Goal: Task Accomplishment & Management: Complete application form

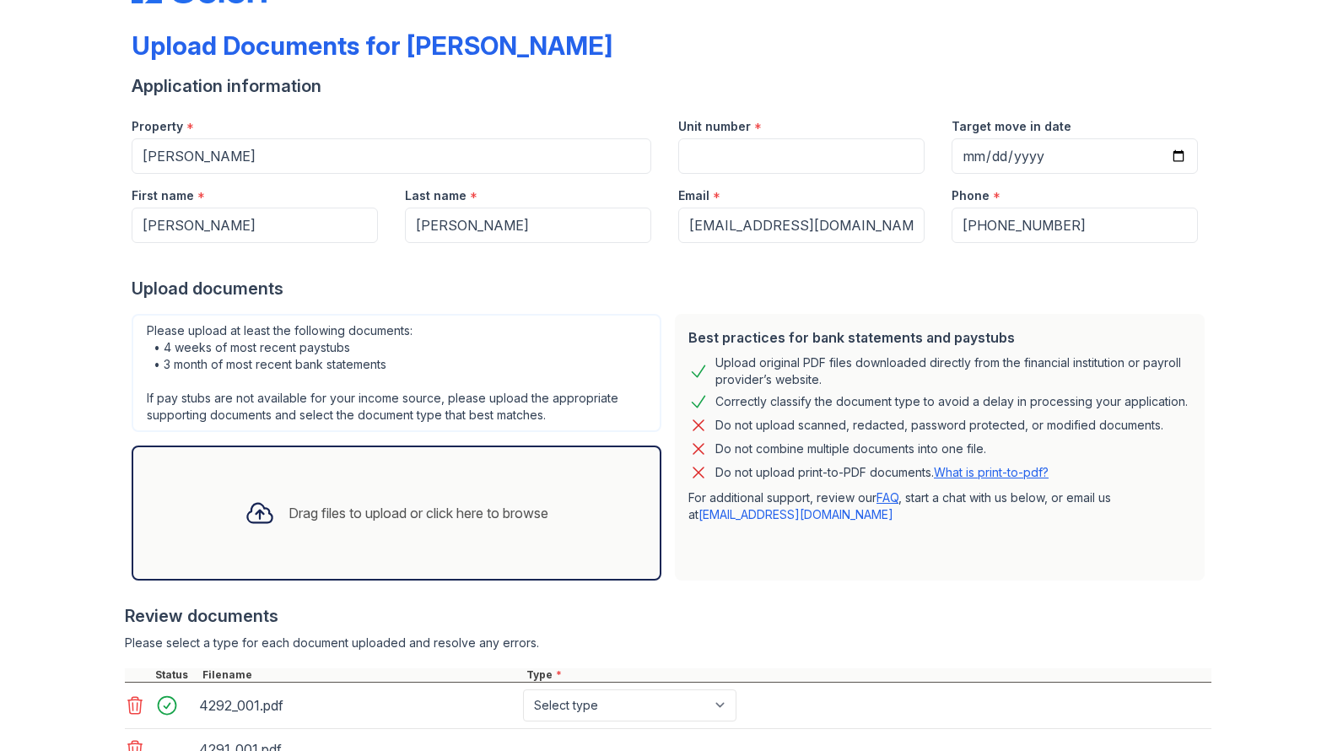
scroll to position [202, 0]
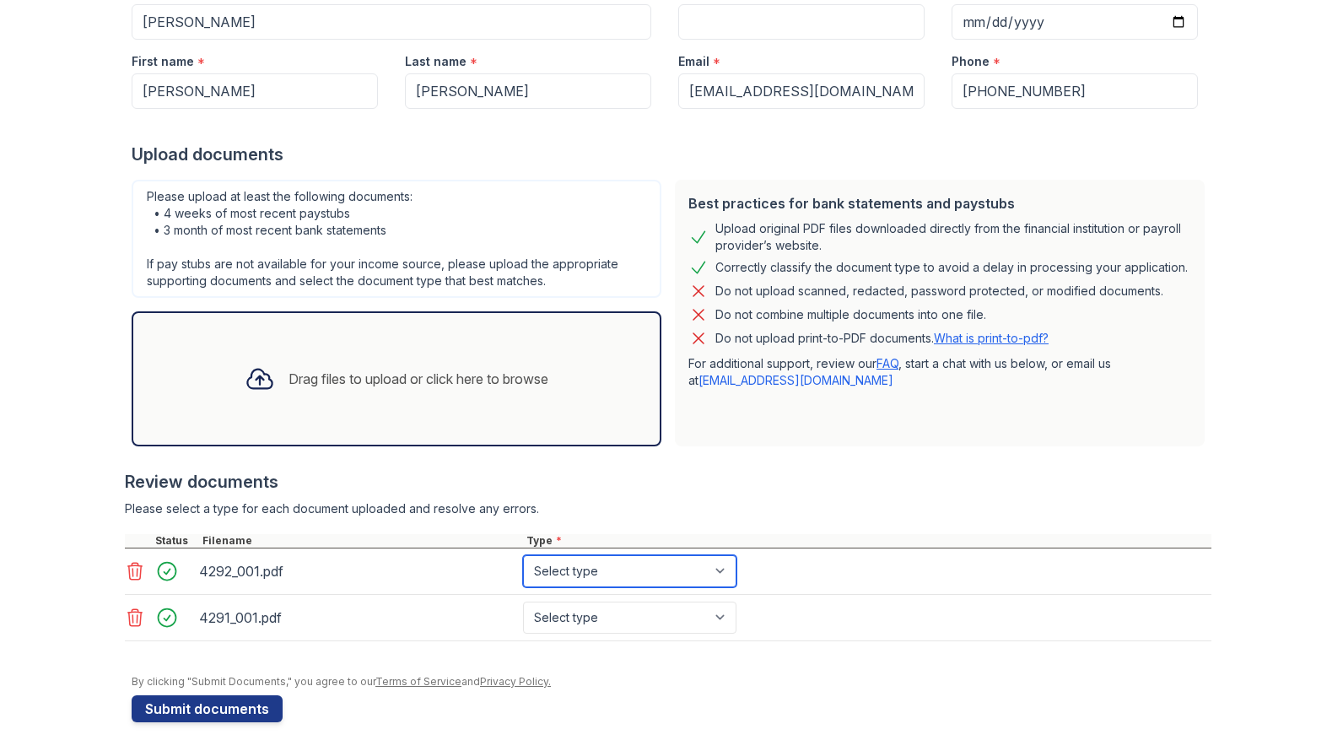
click at [714, 568] on select "Select type Paystub Bank Statement Offer Letter Tax Documents Benefit Award Let…" at bounding box center [629, 571] width 213 height 32
click at [711, 558] on select "Select type Paystub Bank Statement Offer Letter Tax Documents Benefit Award Let…" at bounding box center [629, 571] width 213 height 32
select select "paystub"
click at [523, 555] on select "Select type Paystub Bank Statement Offer Letter Tax Documents Benefit Award Let…" at bounding box center [629, 571] width 213 height 32
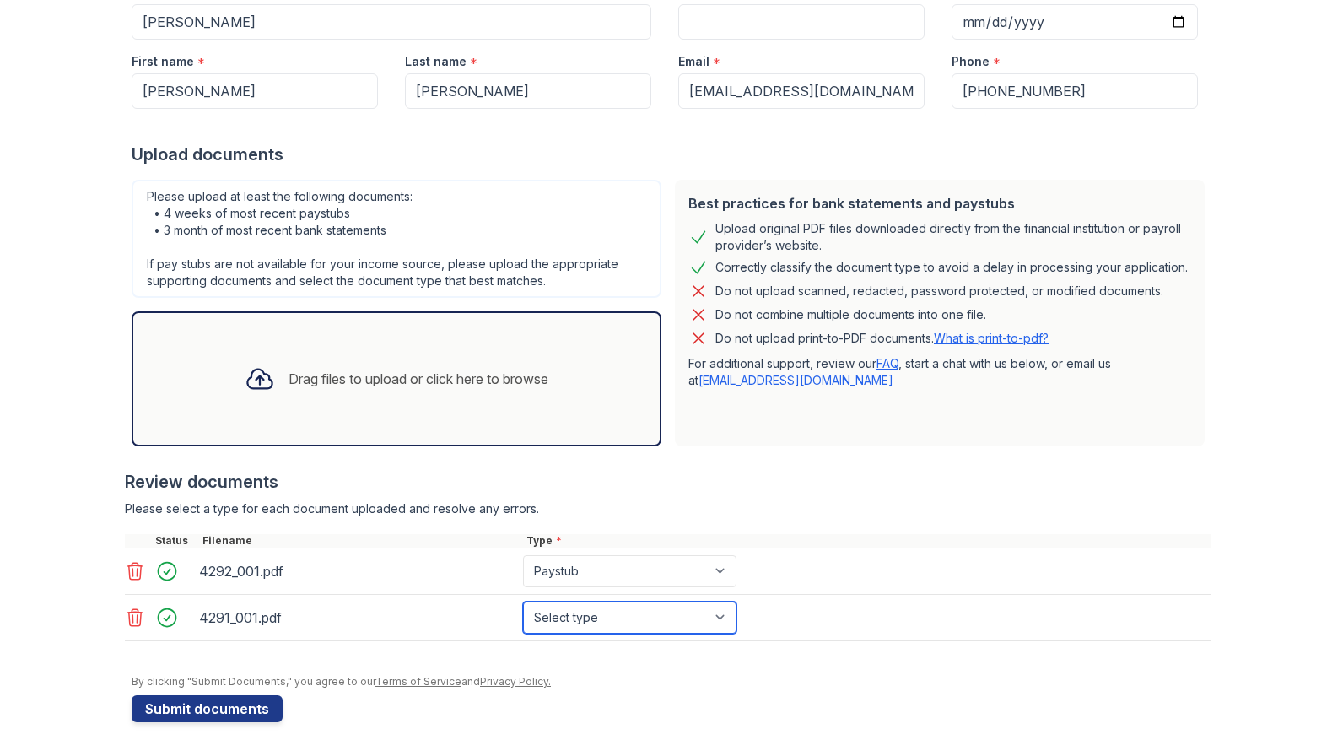
click at [627, 615] on select "Select type Paystub Bank Statement Offer Letter Tax Documents Benefit Award Let…" at bounding box center [629, 617] width 213 height 32
select select "bank_statement"
click at [523, 601] on select "Select type Paystub Bank Statement Offer Letter Tax Documents Benefit Award Let…" at bounding box center [629, 617] width 213 height 32
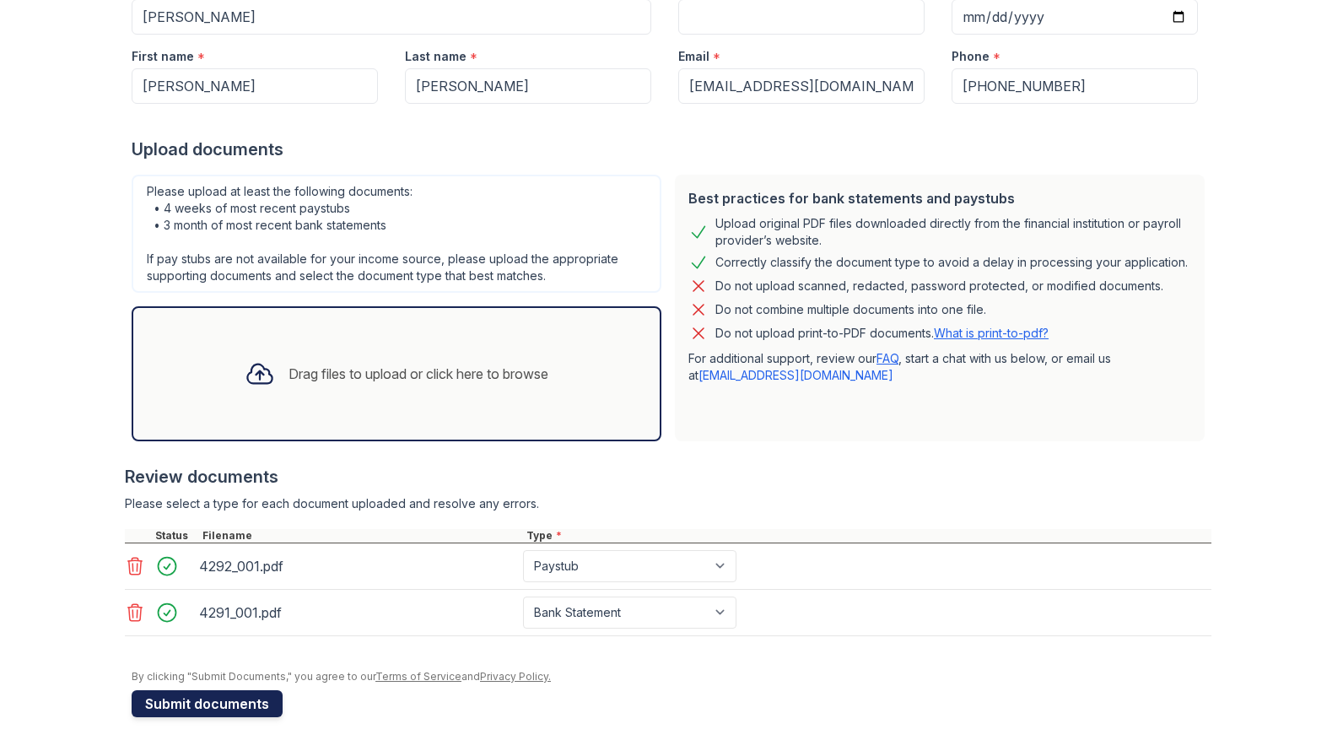
click at [179, 707] on button "Submit documents" at bounding box center [207, 703] width 151 height 27
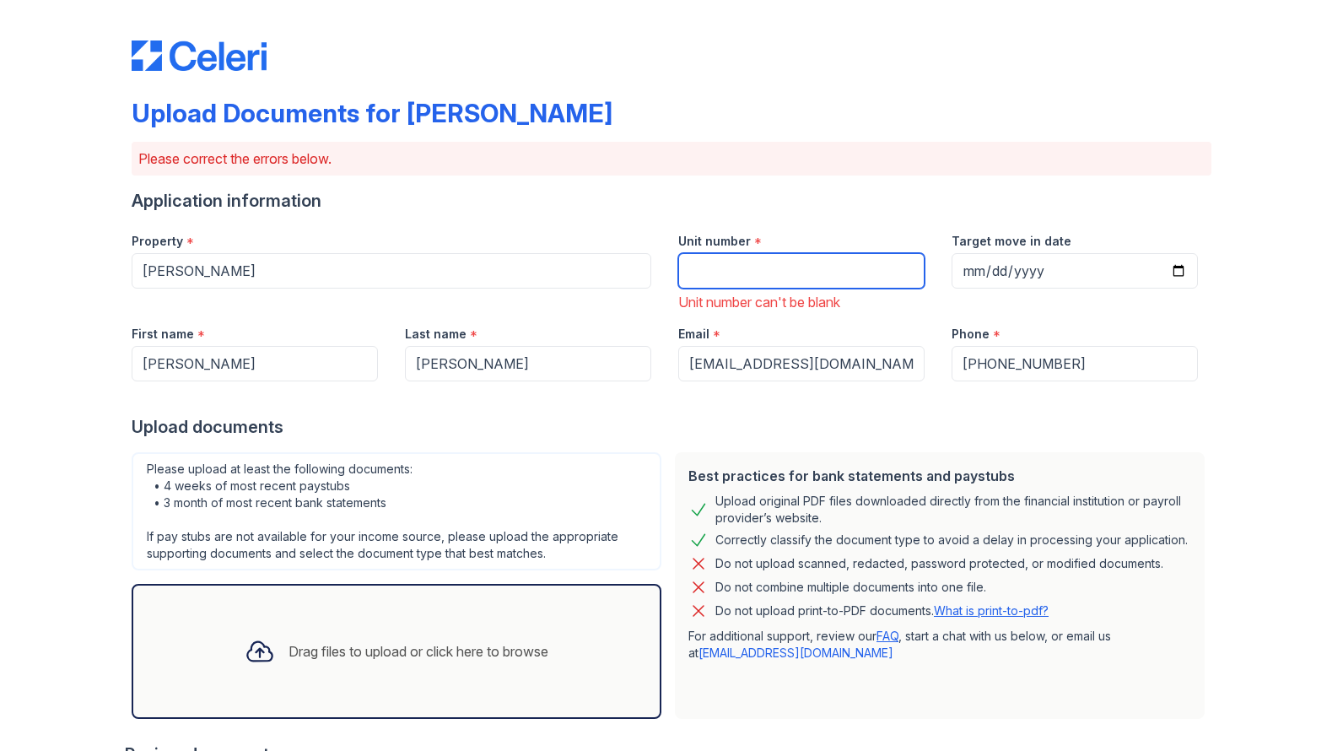
click at [716, 265] on input "Unit number" at bounding box center [801, 270] width 246 height 35
type input "1301"
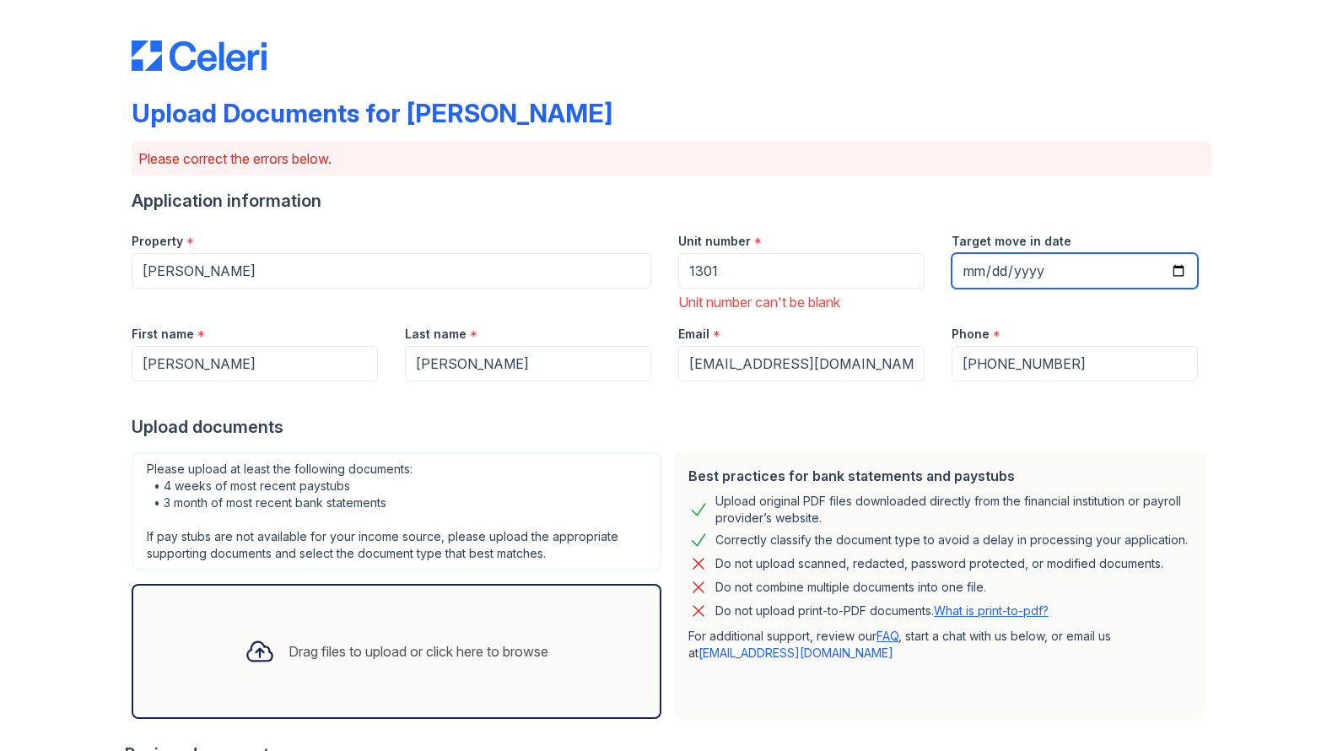
click at [1024, 277] on input "Target move in date" at bounding box center [1074, 270] width 246 height 35
click at [1177, 265] on input "Target move in date" at bounding box center [1074, 270] width 246 height 35
type input "2025-09-12"
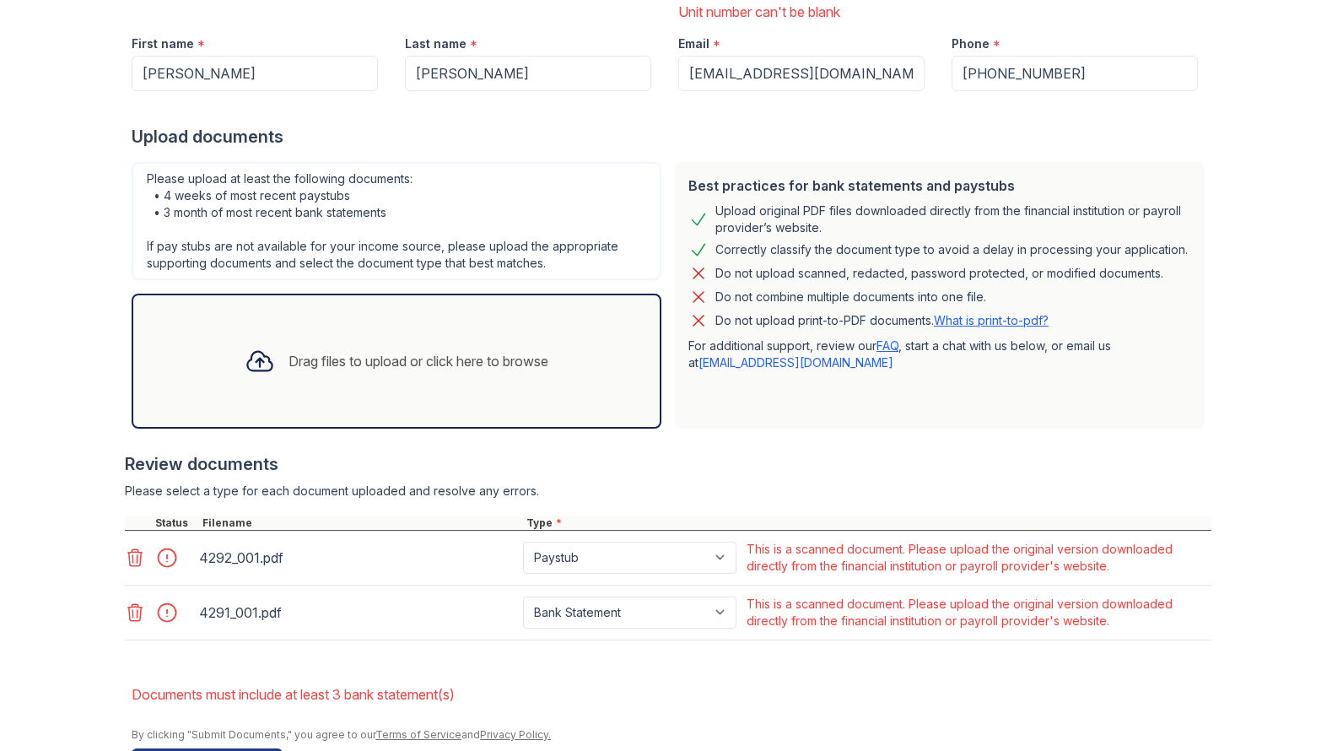
scroll to position [337, 0]
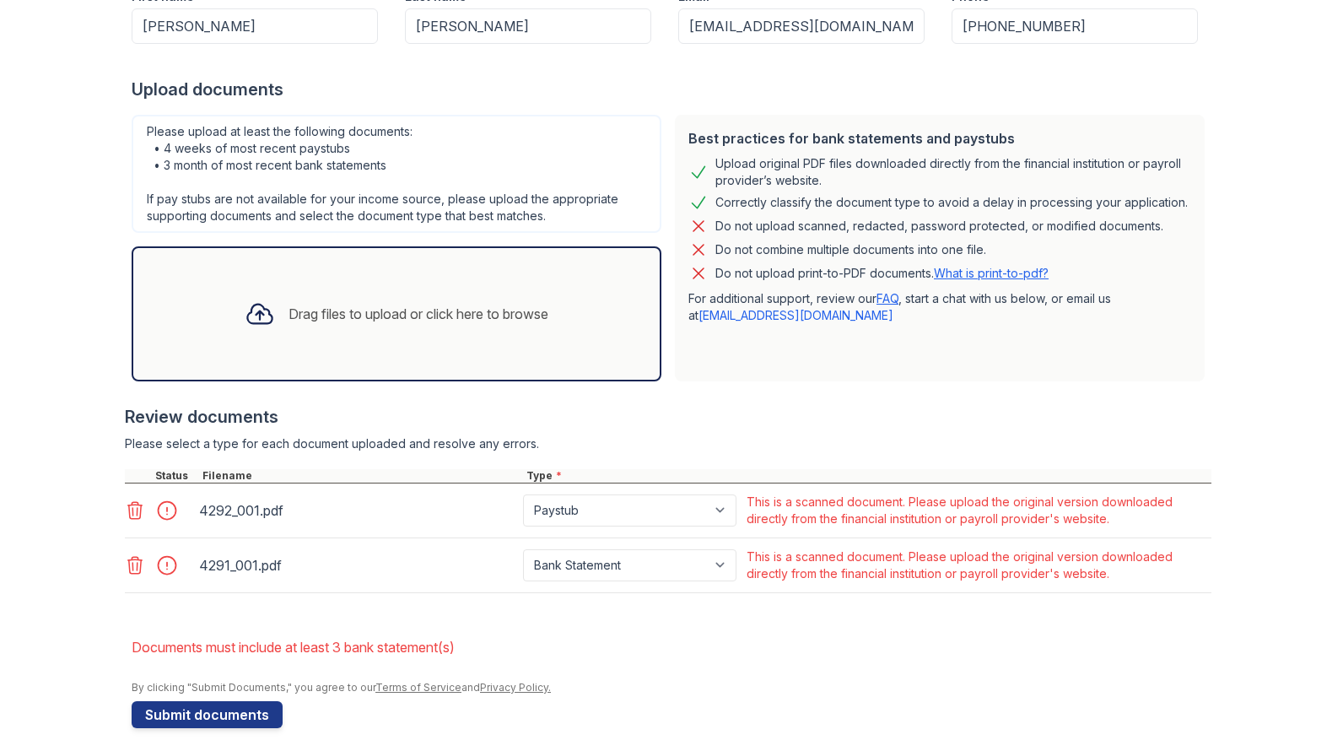
click at [148, 515] on div at bounding box center [171, 510] width 47 height 24
click at [125, 511] on icon at bounding box center [135, 510] width 20 height 20
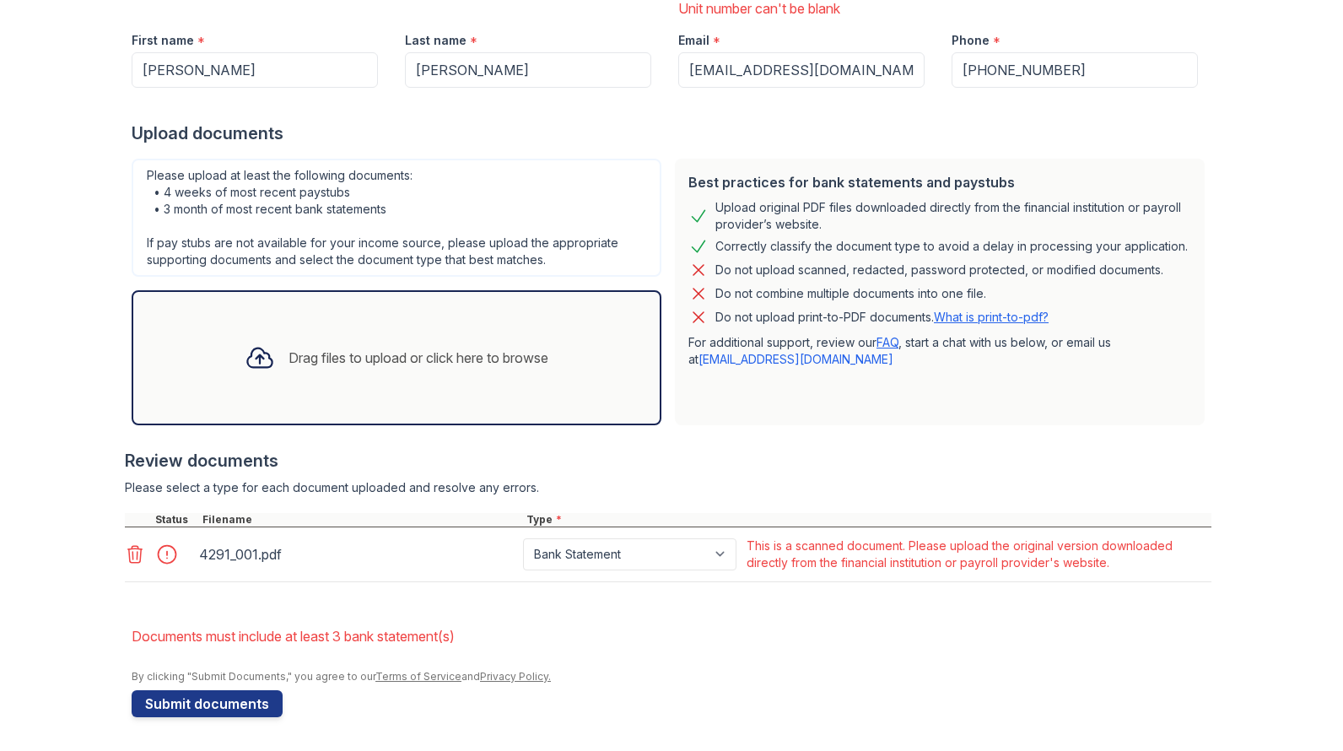
click at [126, 558] on icon at bounding box center [135, 554] width 20 height 20
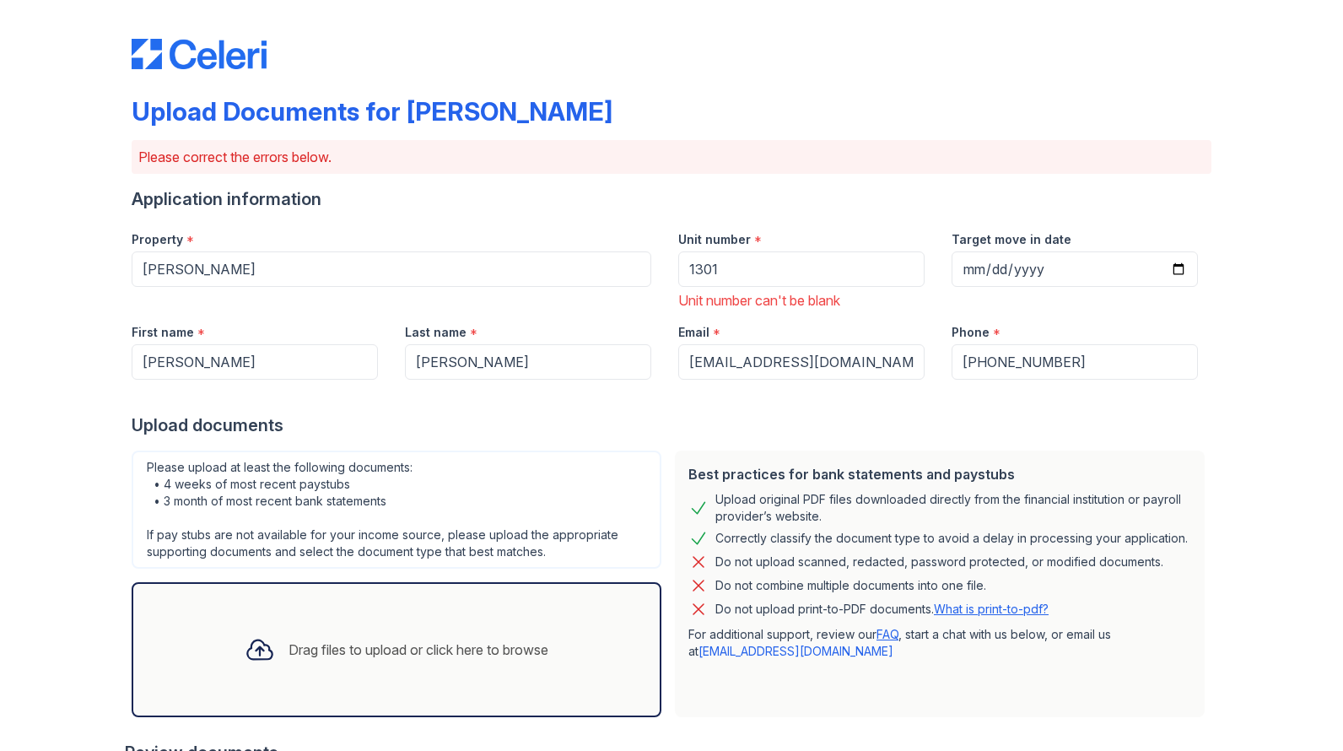
scroll to position [0, 0]
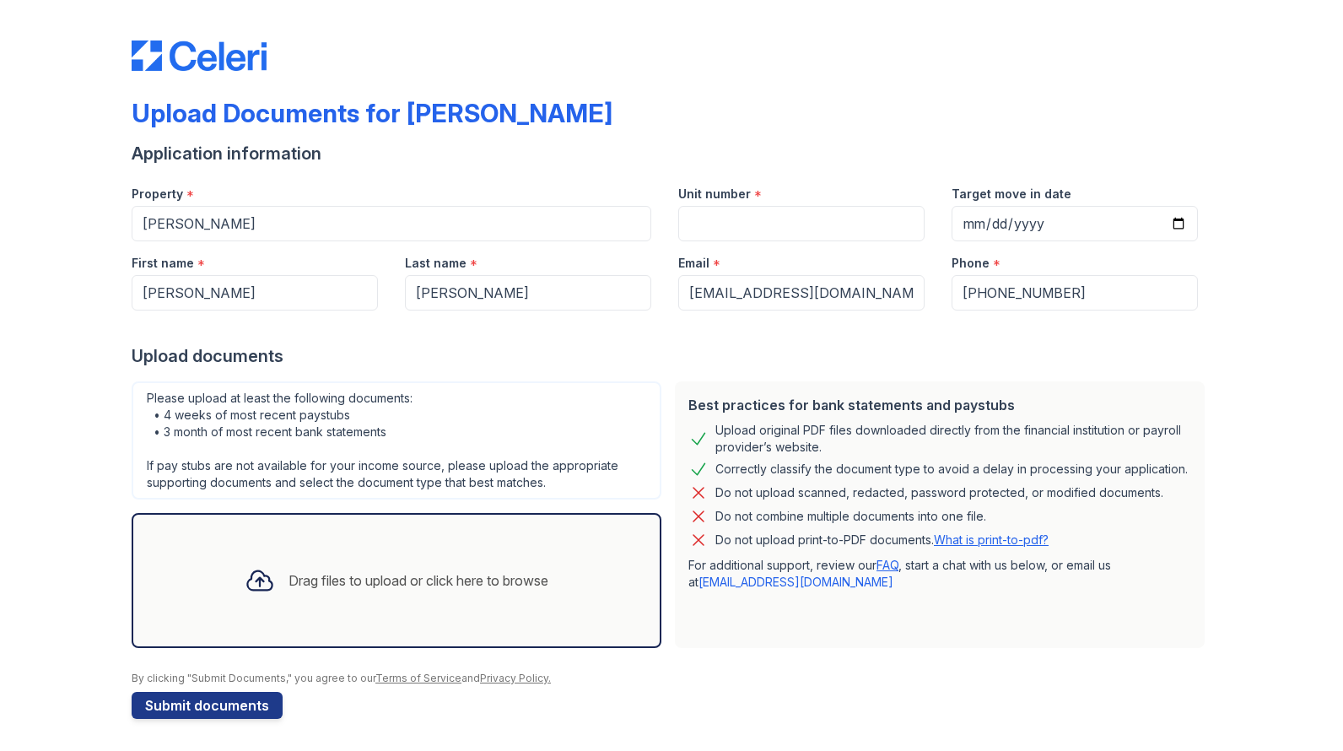
scroll to position [2, 0]
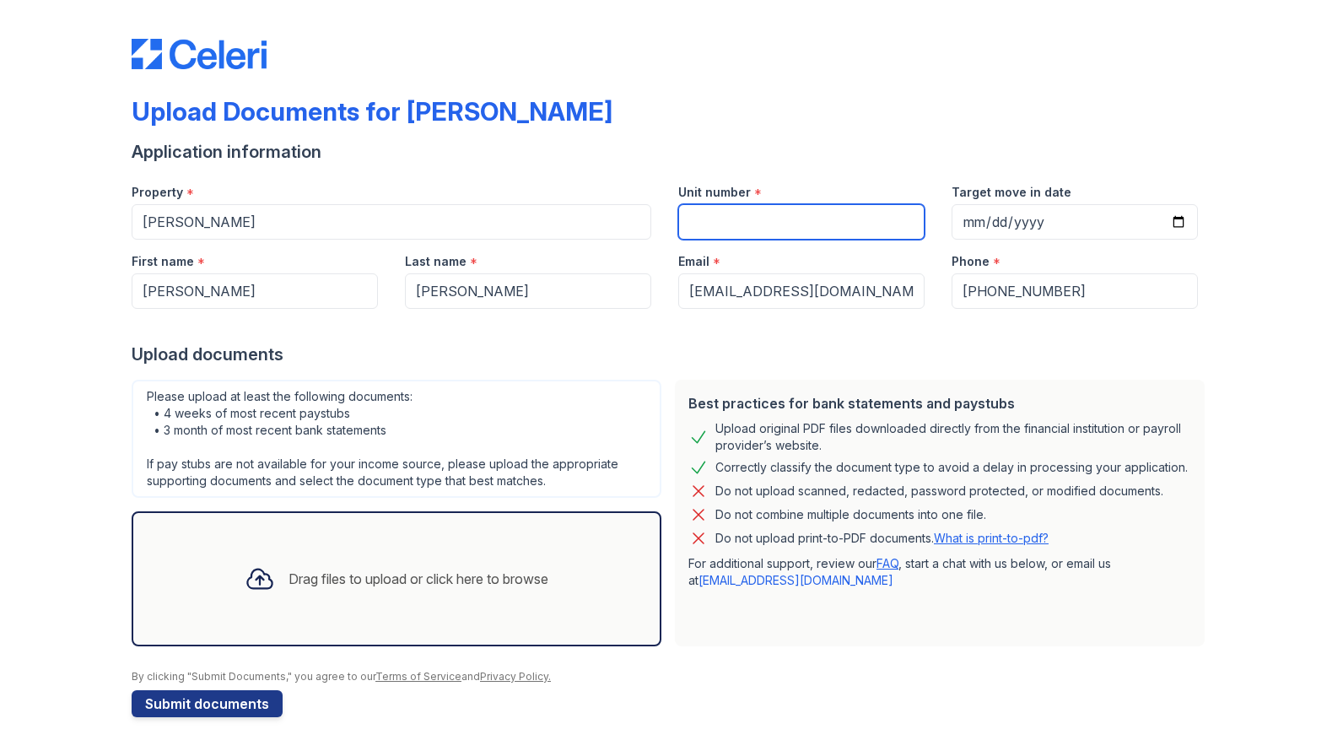
click at [764, 208] on input "Unit number" at bounding box center [801, 221] width 246 height 35
type input "1301"
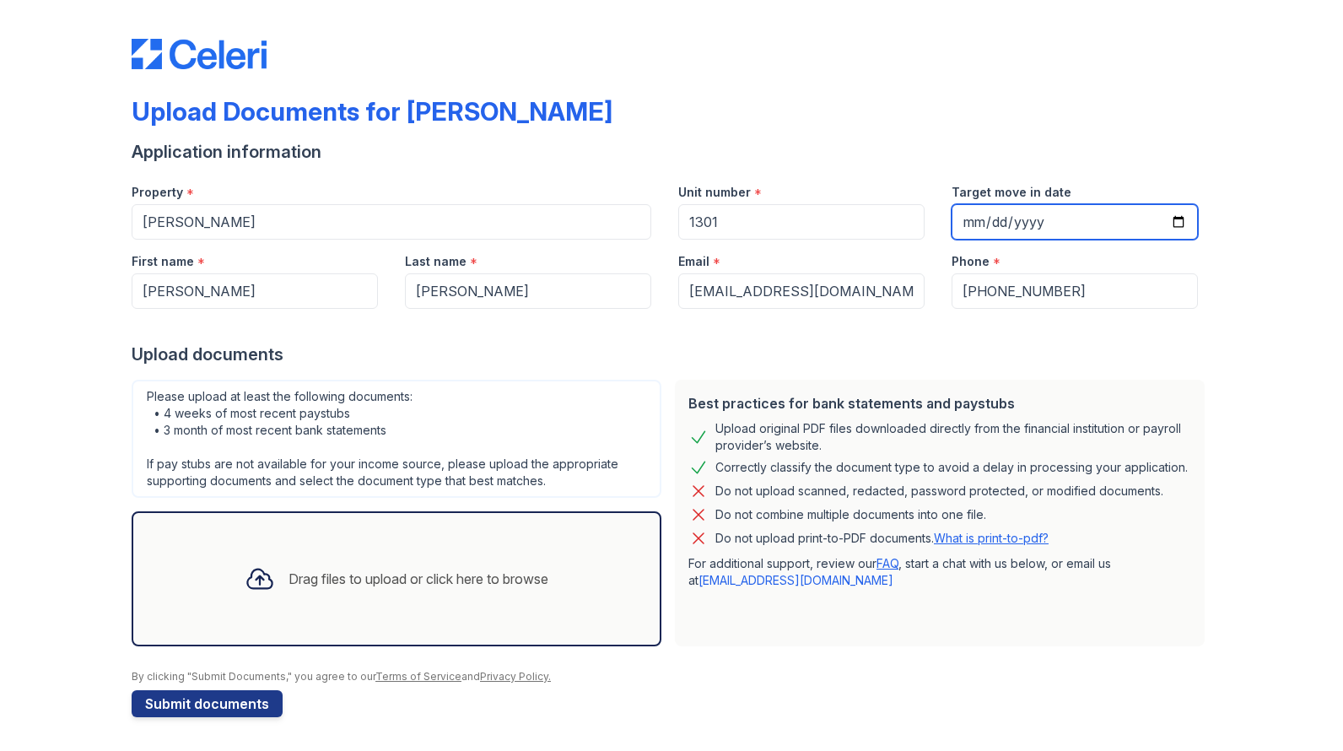
click at [1165, 218] on input "Target move in date" at bounding box center [1074, 221] width 246 height 35
click at [1166, 219] on input "[DATE]" at bounding box center [1074, 221] width 246 height 35
type input "[DATE]"
click at [407, 592] on div "Drag files to upload or click here to browse" at bounding box center [396, 578] width 331 height 57
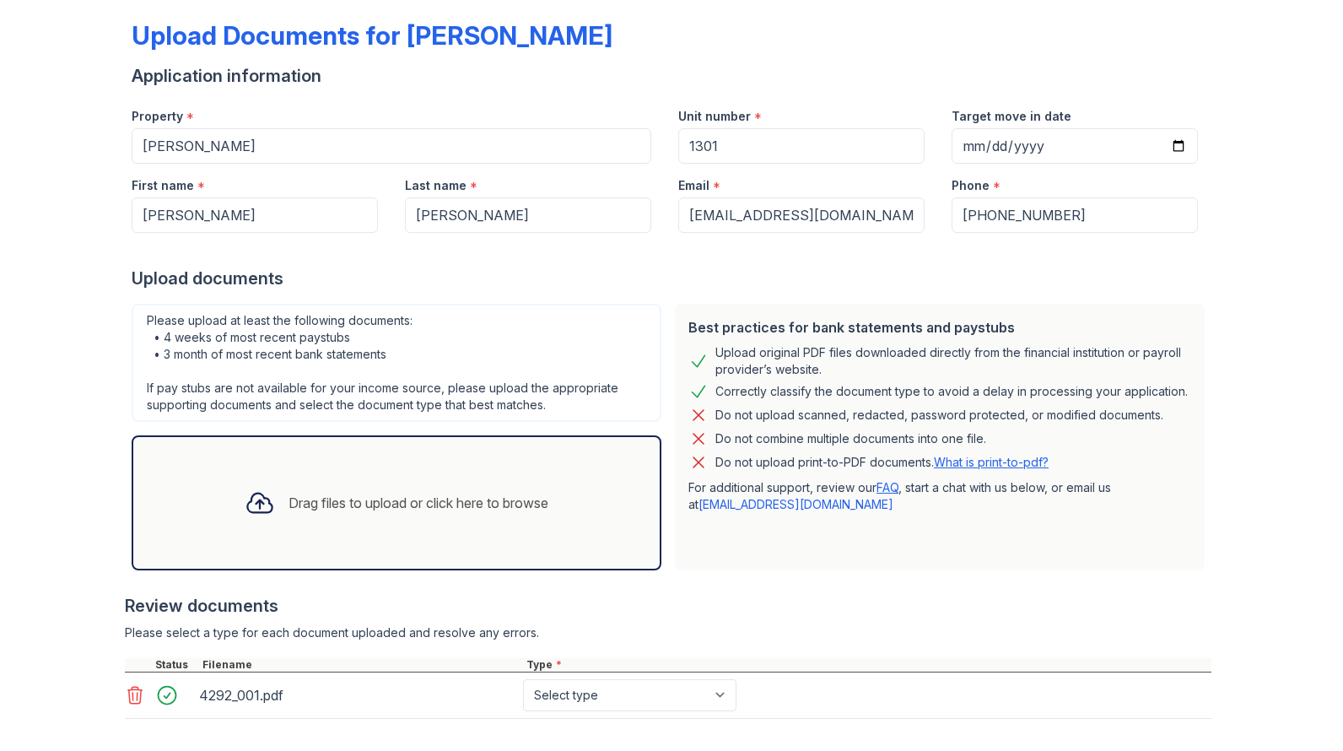
scroll to position [160, 0]
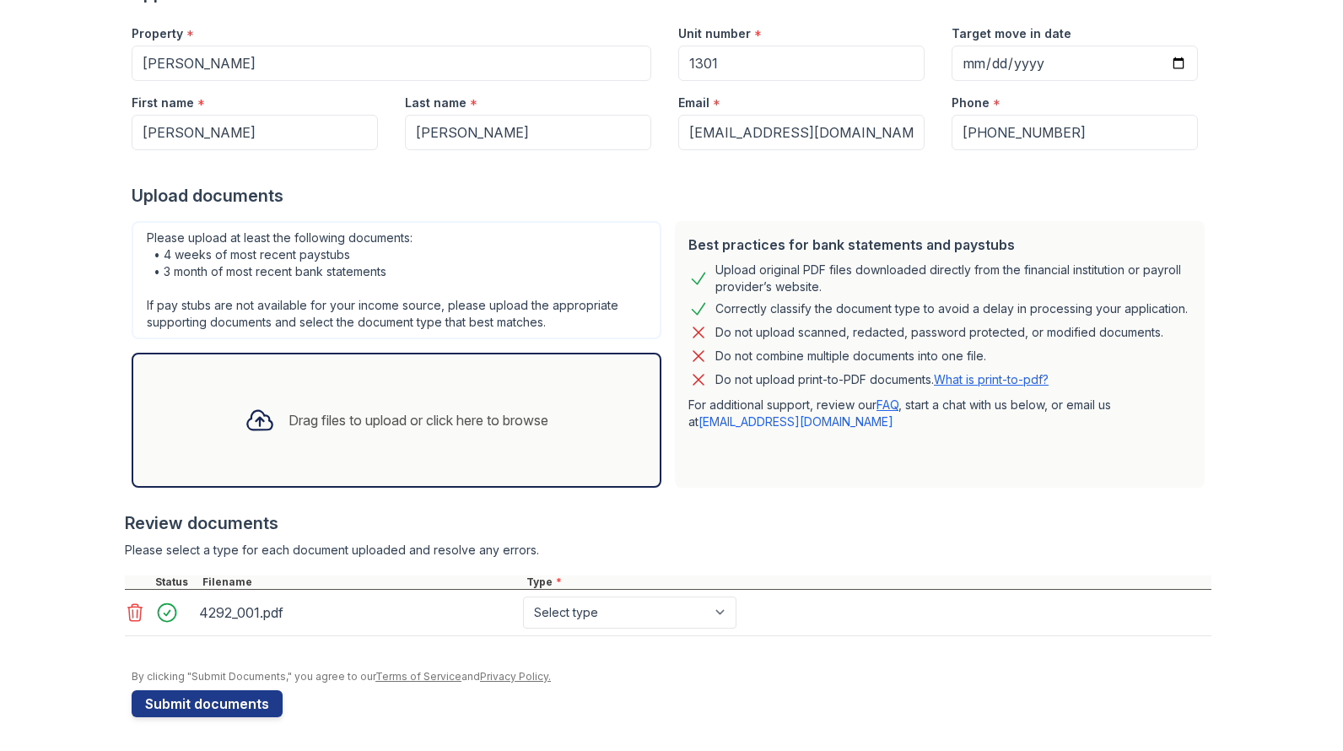
click at [250, 422] on icon at bounding box center [260, 420] width 30 height 30
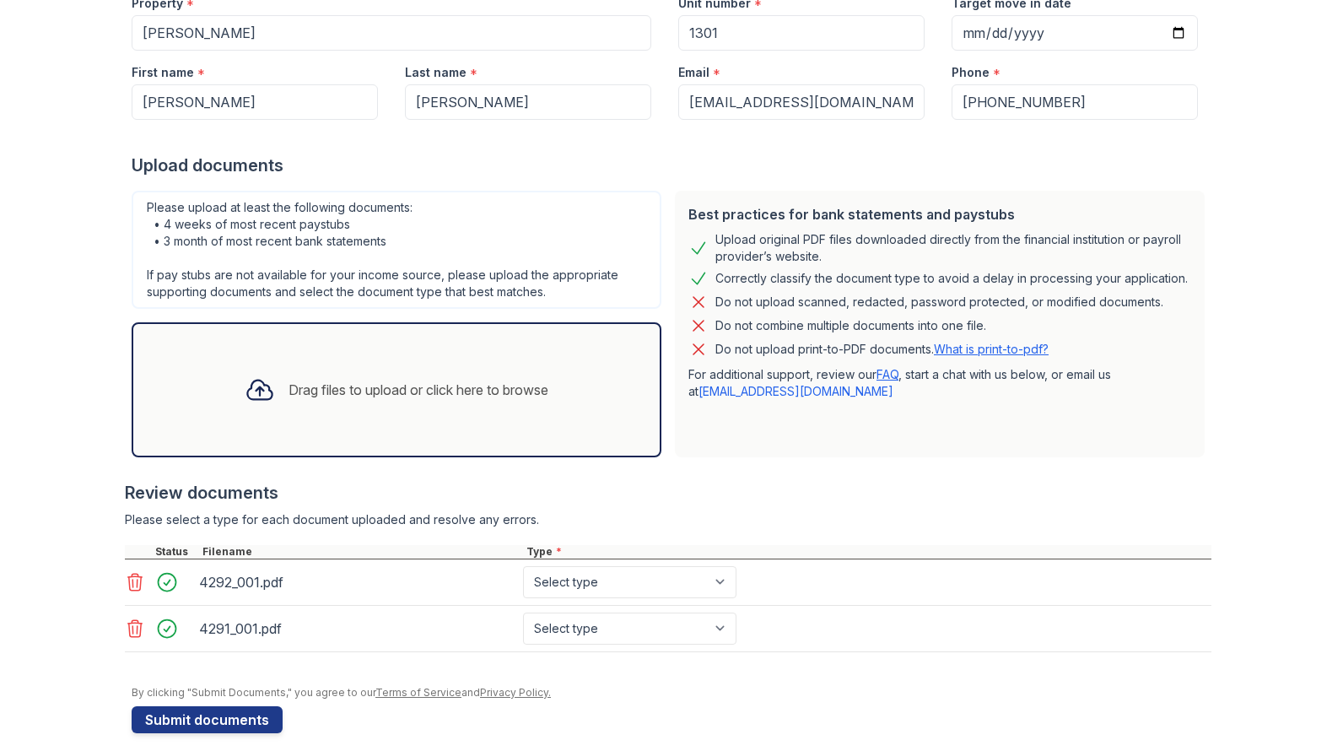
scroll to position [207, 0]
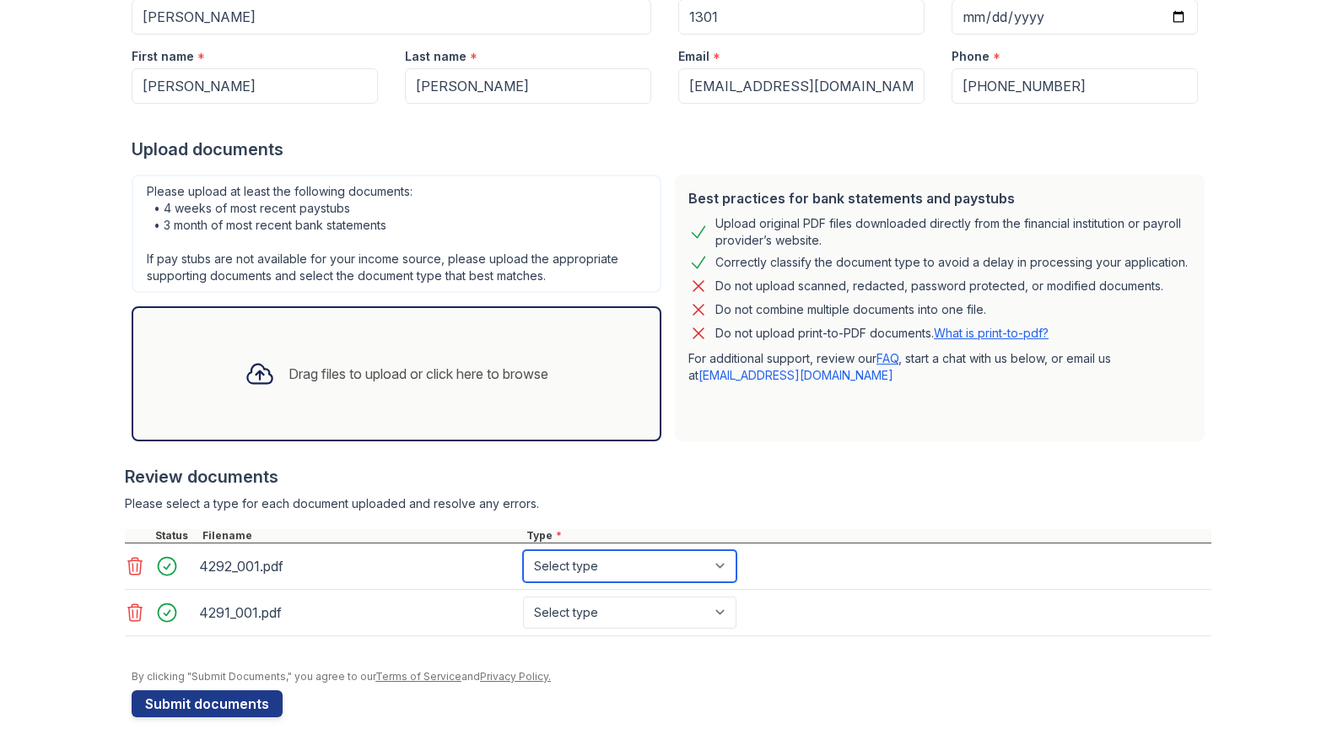
click at [707, 568] on select "Select type Paystub Bank Statement Offer Letter Tax Documents Benefit Award Let…" at bounding box center [629, 566] width 213 height 32
select select "paystub"
click at [523, 550] on select "Select type Paystub Bank Statement Offer Letter Tax Documents Benefit Award Let…" at bounding box center [629, 566] width 213 height 32
click at [713, 611] on select "Select type Paystub Bank Statement Offer Letter Tax Documents Benefit Award Let…" at bounding box center [629, 612] width 213 height 32
select select "bank_statement"
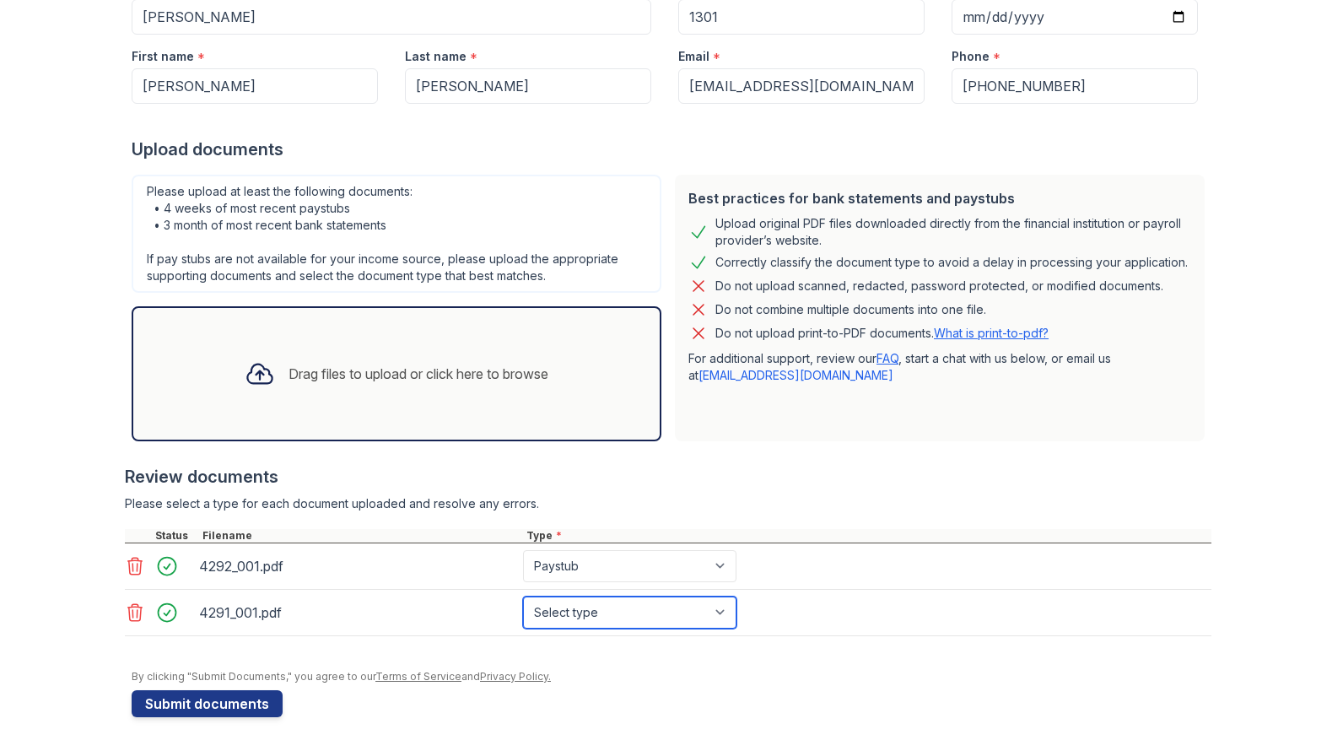
click at [523, 596] on select "Select type Paystub Bank Statement Offer Letter Tax Documents Benefit Award Let…" at bounding box center [629, 612] width 213 height 32
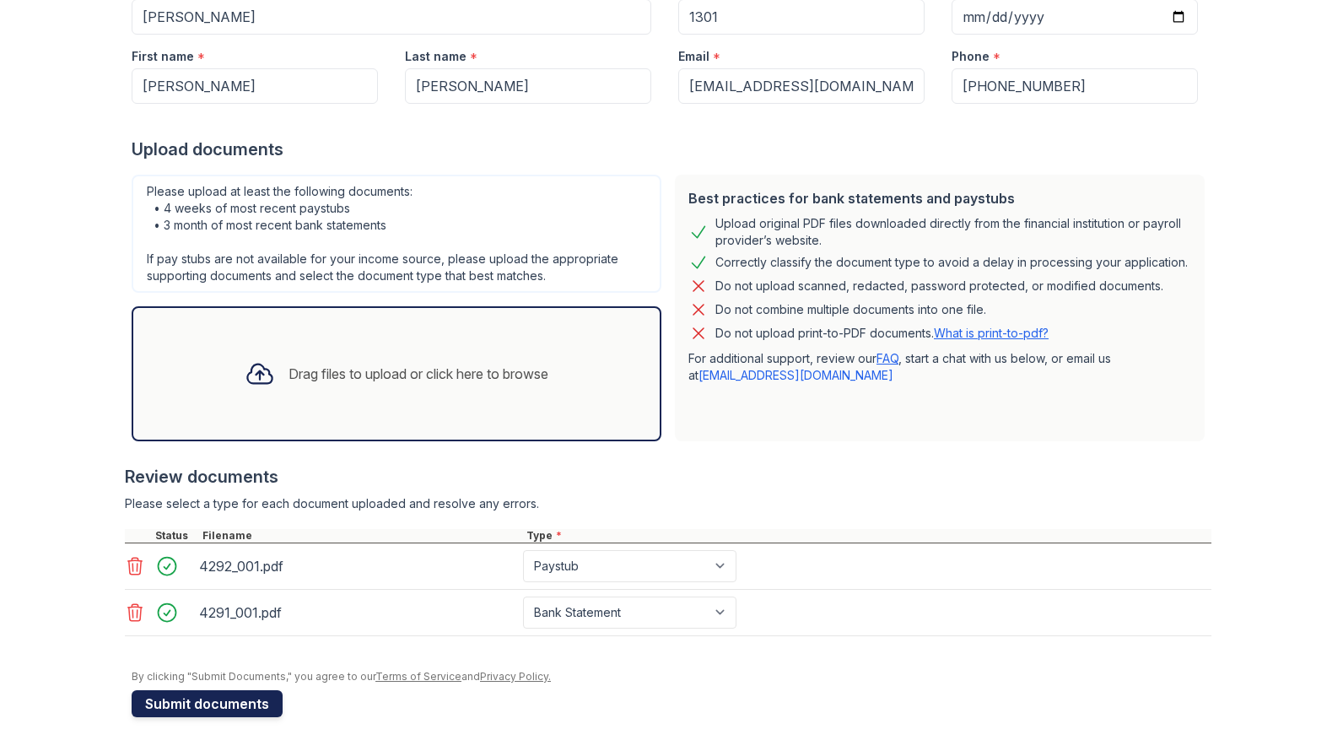
click at [183, 692] on button "Submit documents" at bounding box center [207, 703] width 151 height 27
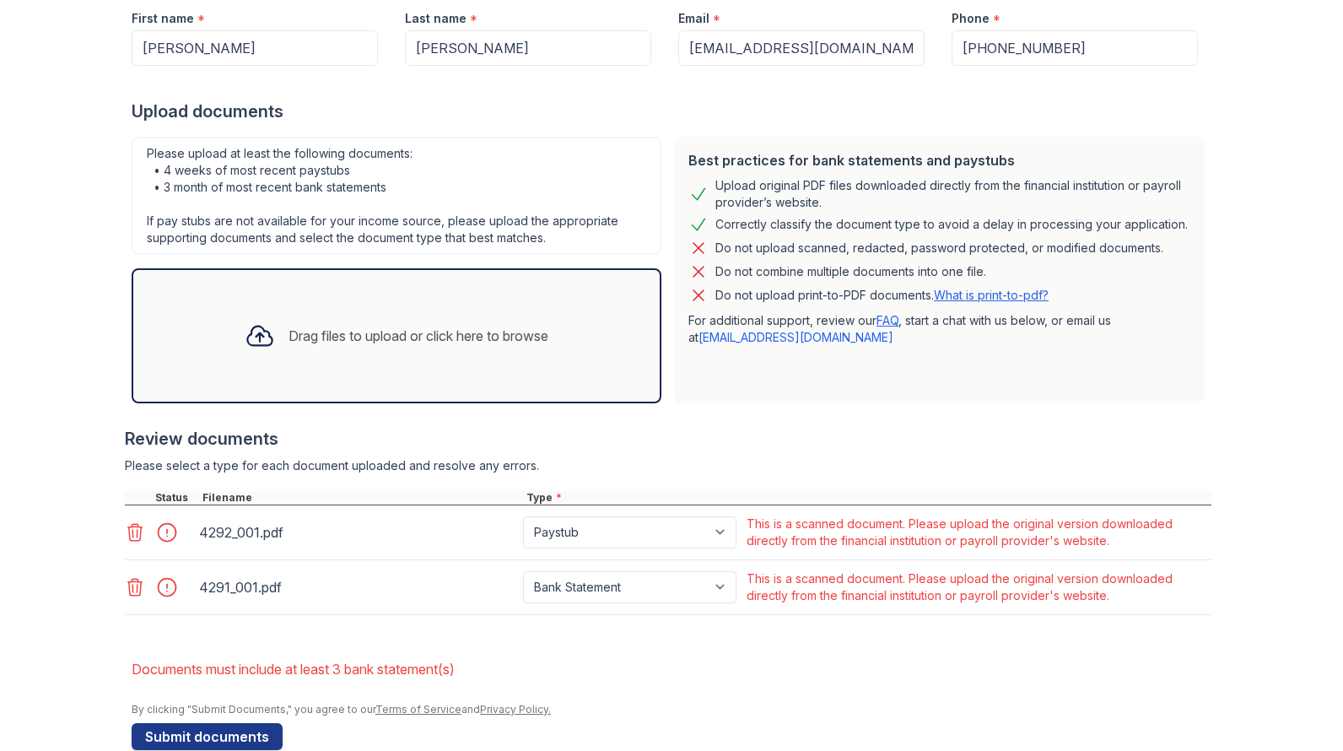
scroll to position [325, 0]
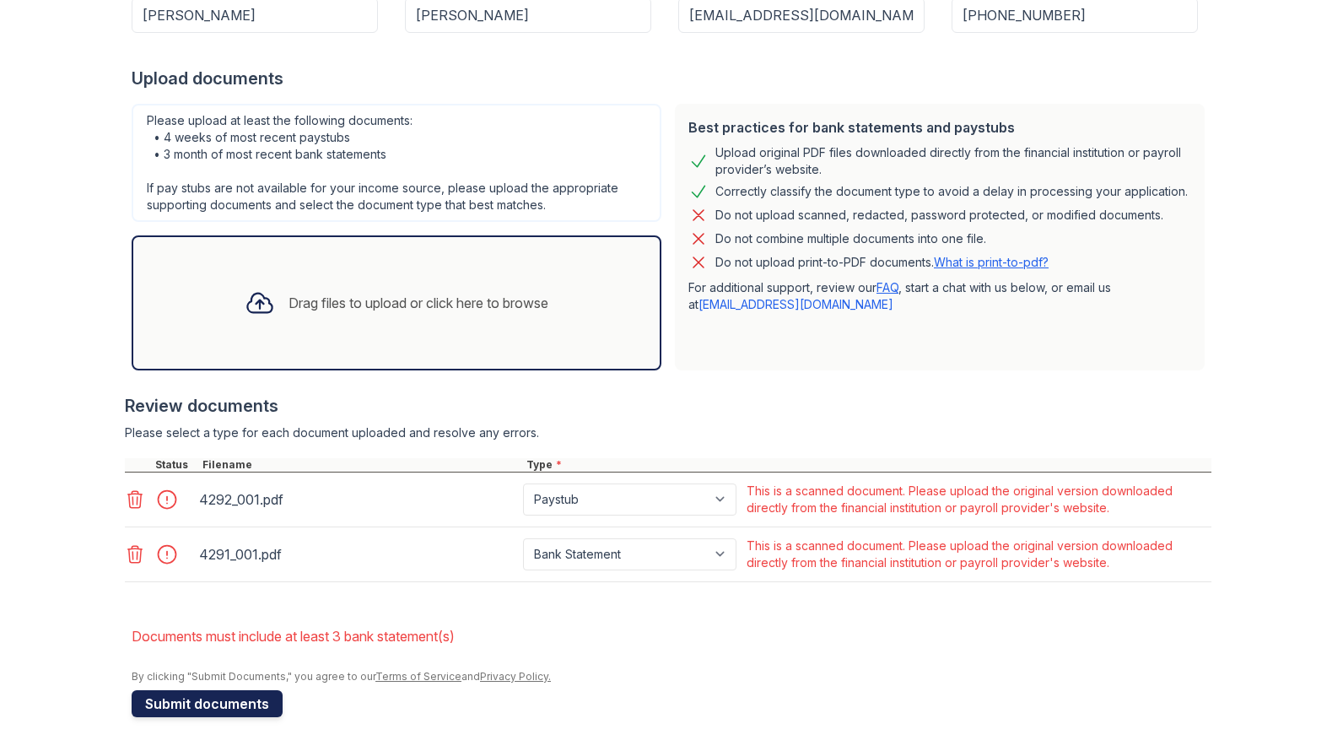
click at [216, 699] on button "Submit documents" at bounding box center [207, 703] width 151 height 27
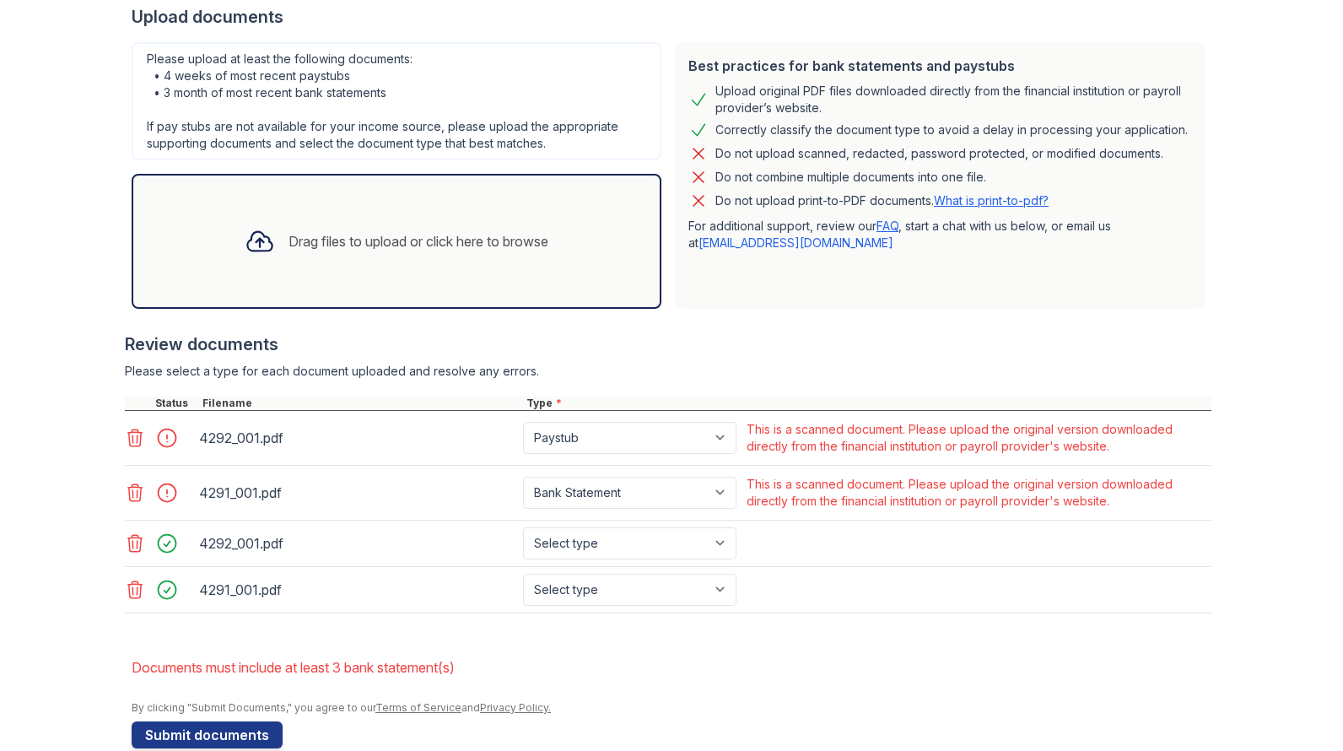
scroll to position [418, 0]
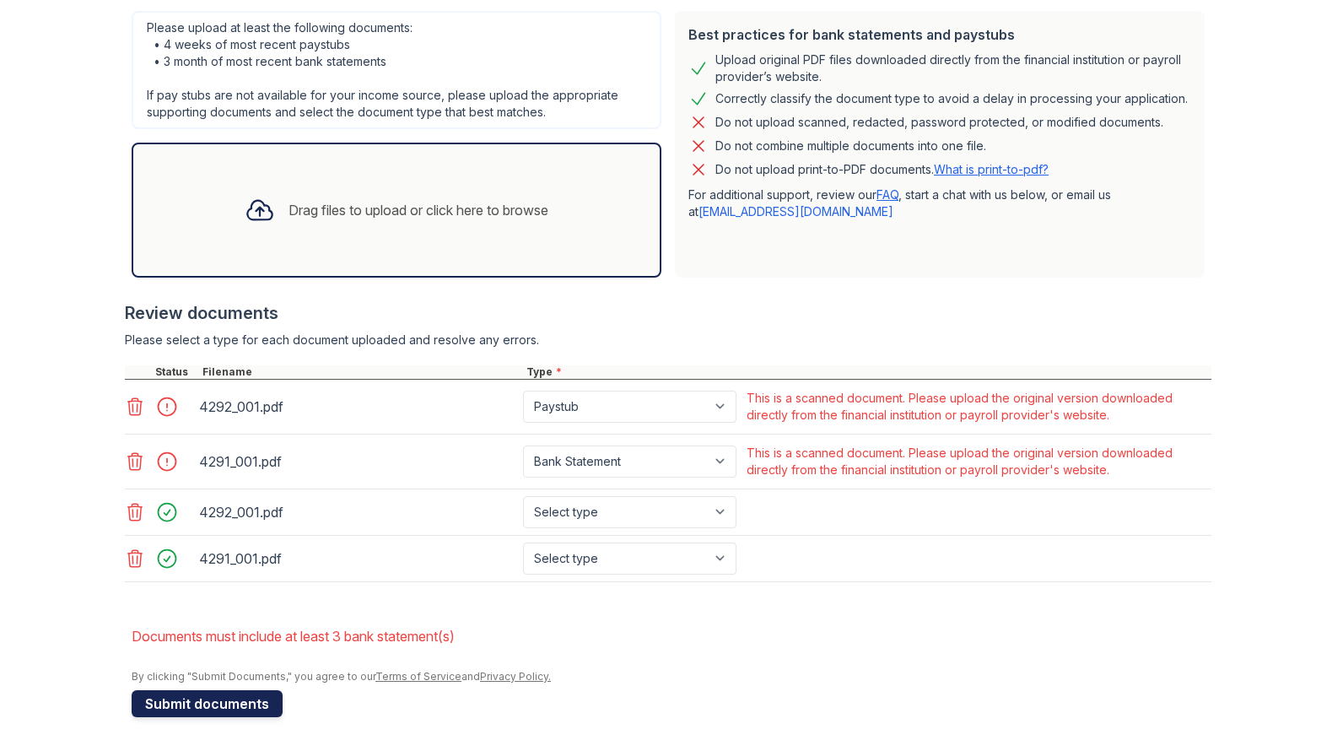
click at [175, 713] on button "Submit documents" at bounding box center [207, 703] width 151 height 27
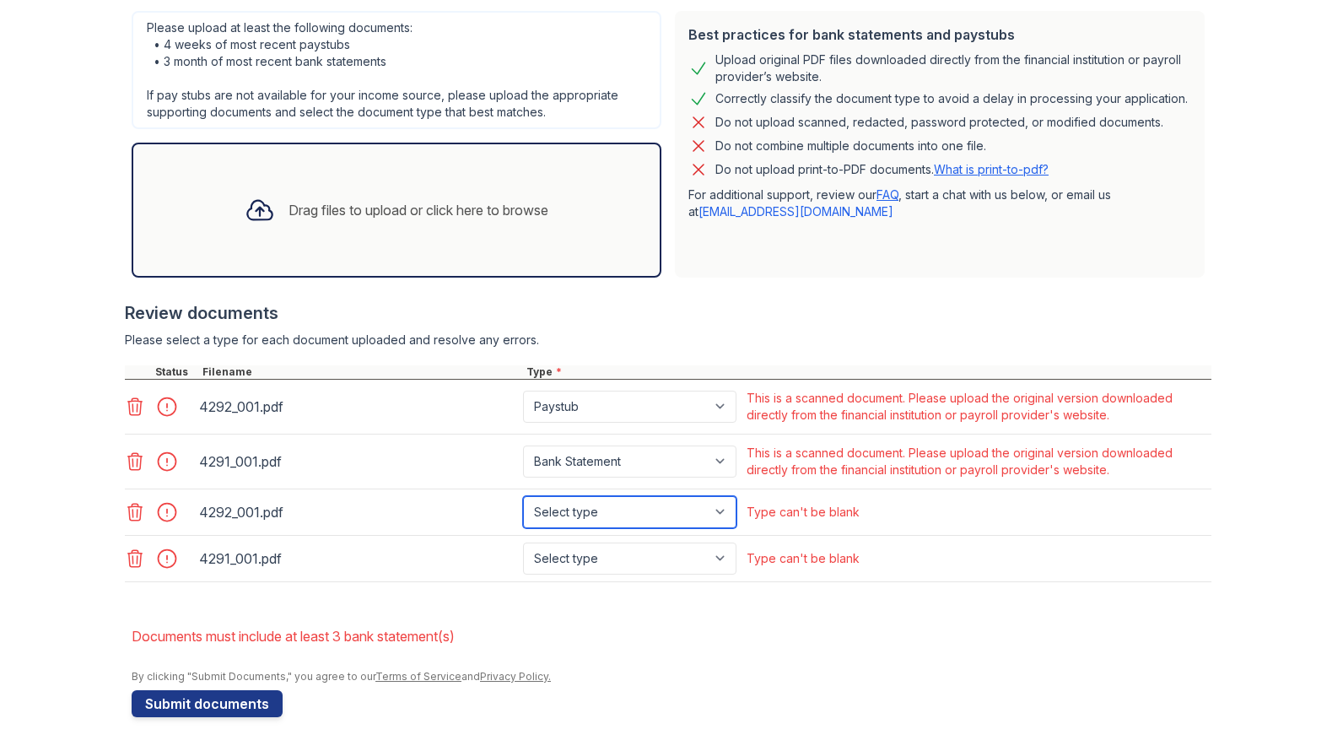
click at [719, 515] on select "Select type Paystub Bank Statement Offer Letter Tax Documents Benefit Award Let…" at bounding box center [629, 512] width 213 height 32
select select "paystub"
click at [523, 496] on select "Select type Paystub Bank Statement Offer Letter Tax Documents Benefit Award Let…" at bounding box center [629, 512] width 213 height 32
click at [725, 552] on select "Select type Paystub Bank Statement Offer Letter Tax Documents Benefit Award Let…" at bounding box center [629, 558] width 213 height 32
select select "bank_statement"
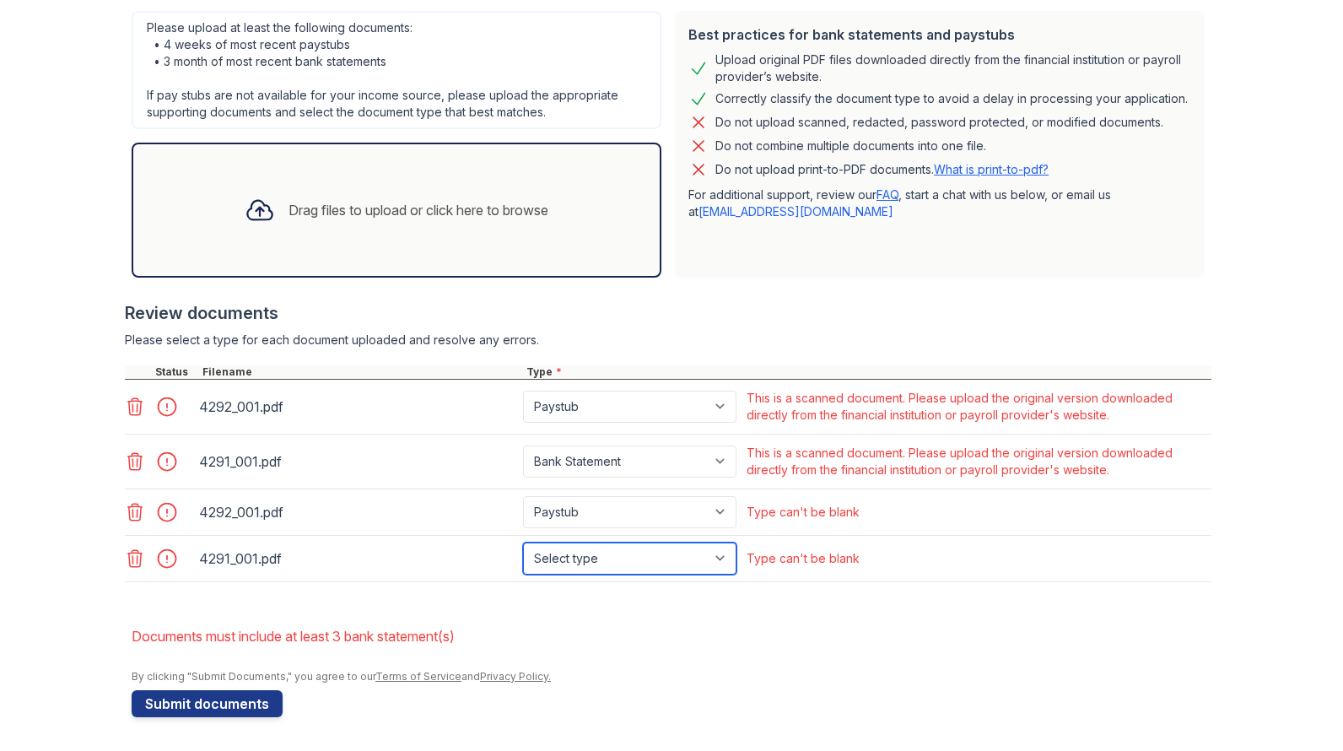
click at [523, 542] on select "Select type Paystub Bank Statement Offer Letter Tax Documents Benefit Award Let…" at bounding box center [629, 558] width 213 height 32
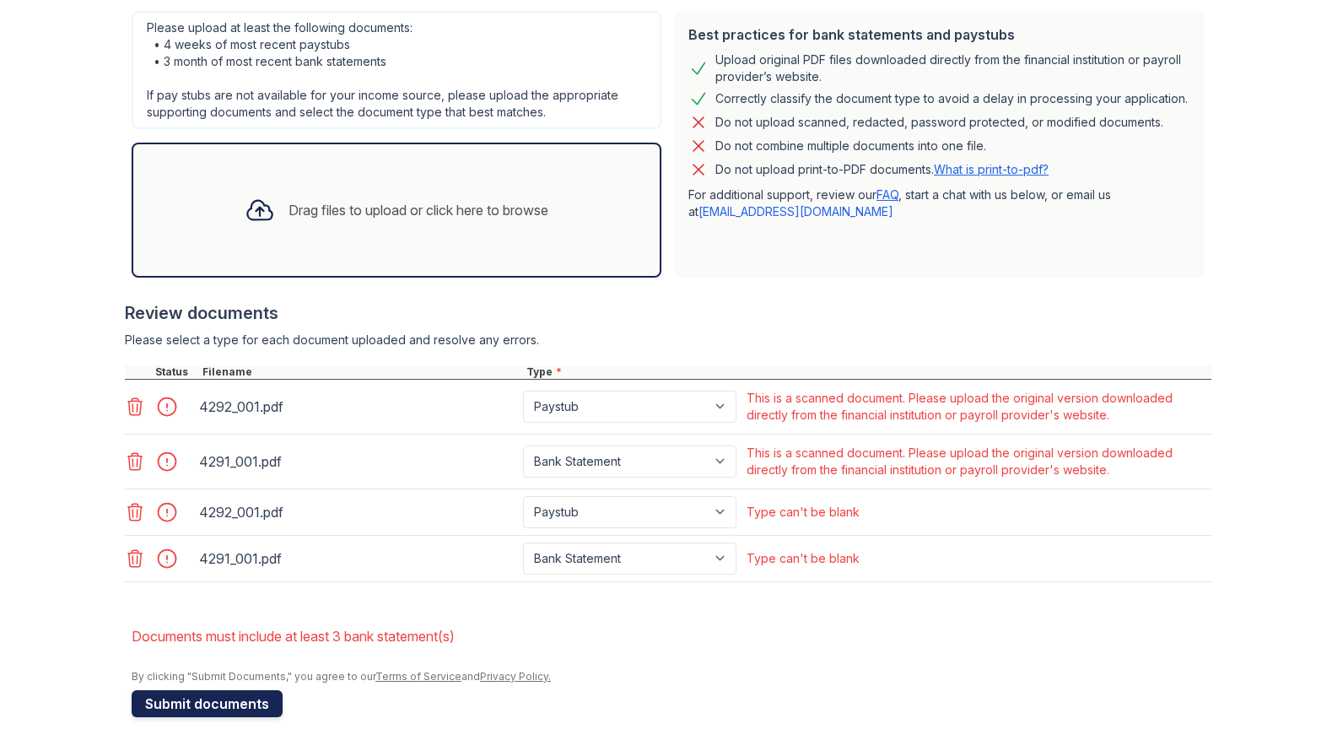
click at [195, 705] on button "Submit documents" at bounding box center [207, 703] width 151 height 27
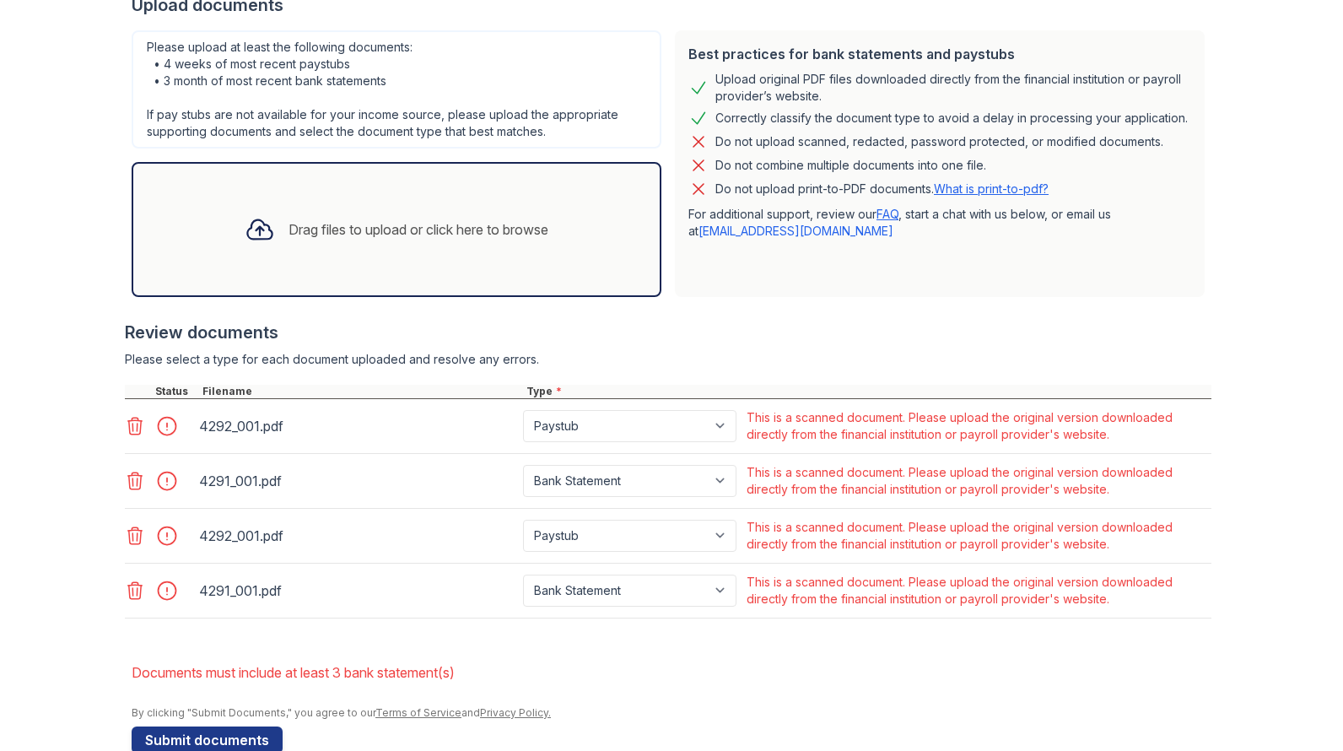
scroll to position [434, 0]
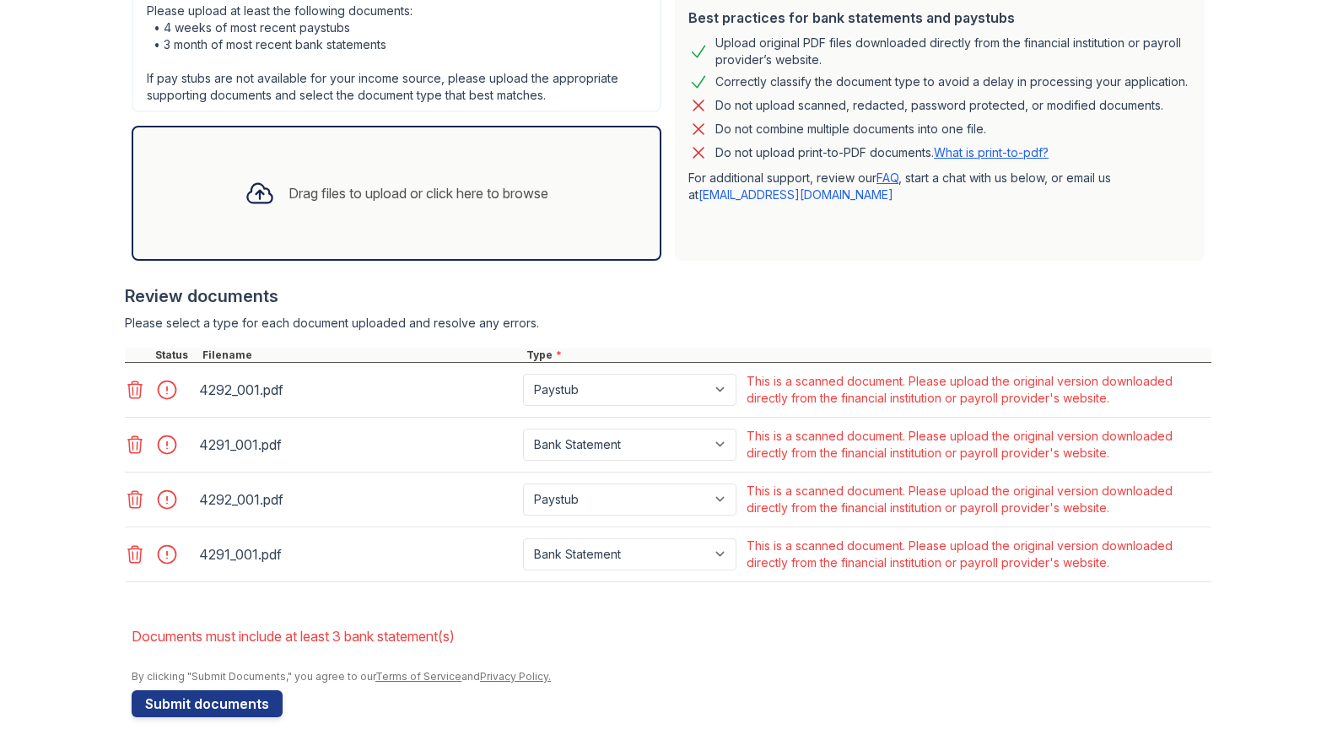
click at [125, 389] on icon at bounding box center [135, 390] width 20 height 20
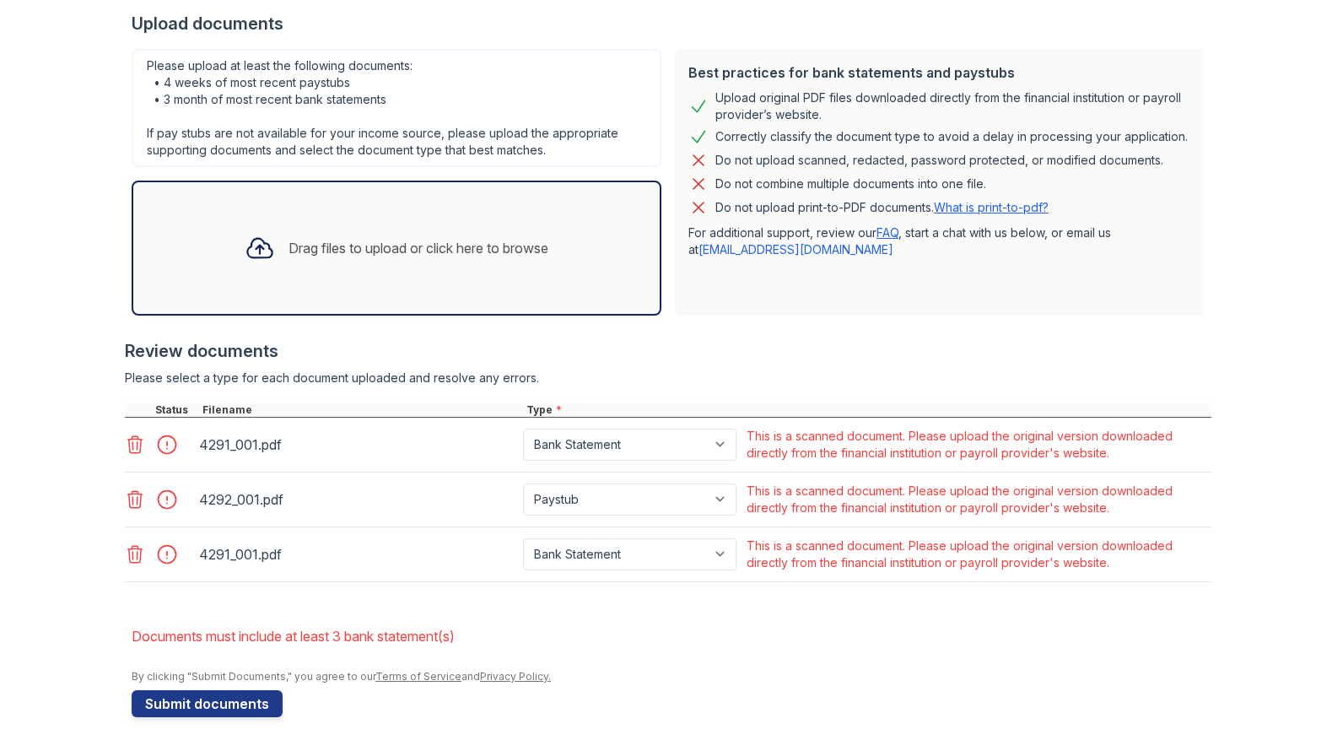
click at [125, 455] on div at bounding box center [137, 445] width 24 height 24
click at [128, 444] on icon at bounding box center [135, 444] width 14 height 17
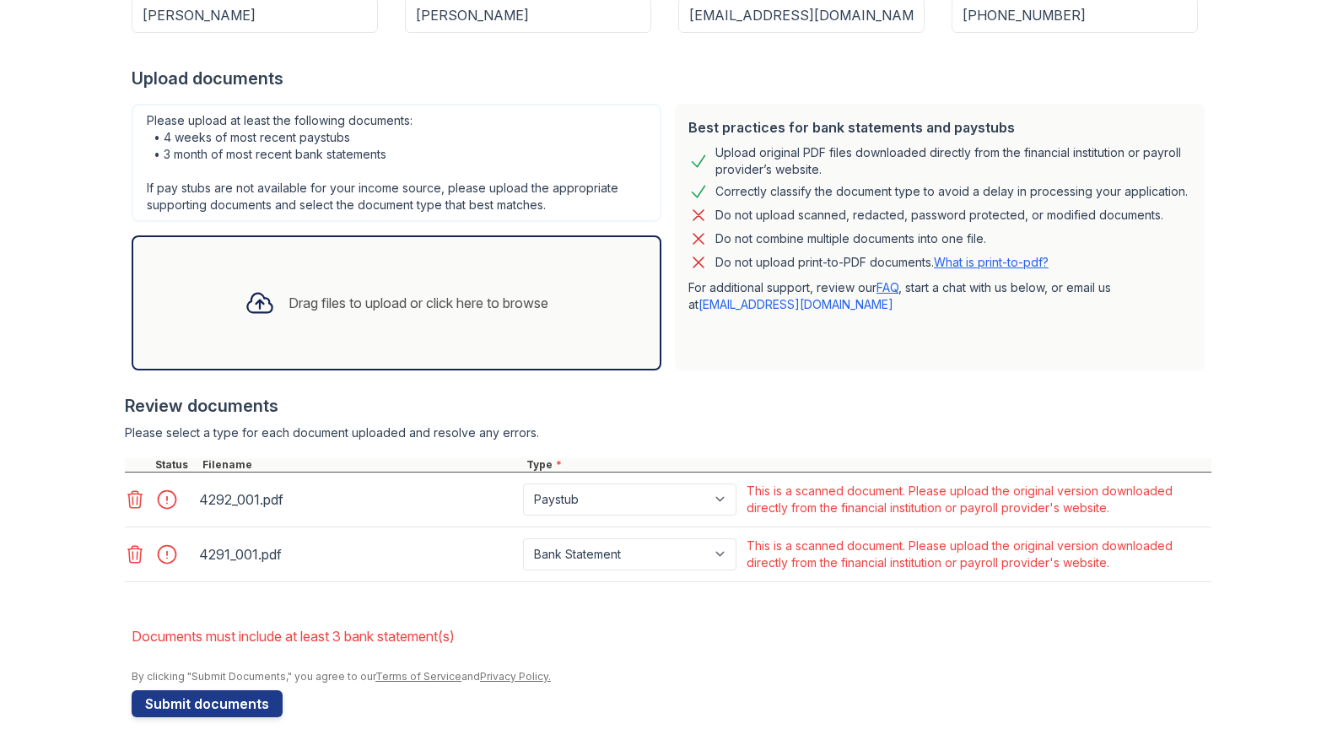
click at [125, 509] on icon at bounding box center [135, 499] width 20 height 20
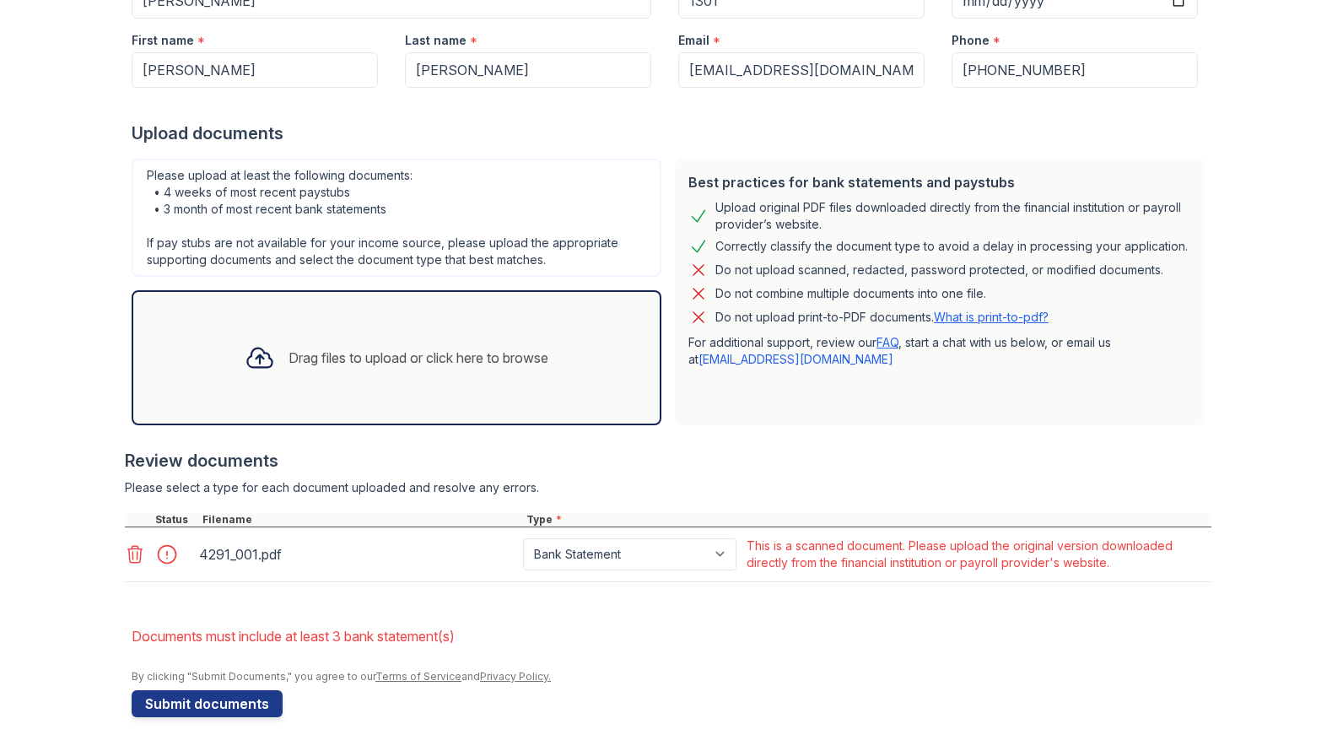
click at [127, 552] on icon at bounding box center [135, 554] width 20 height 20
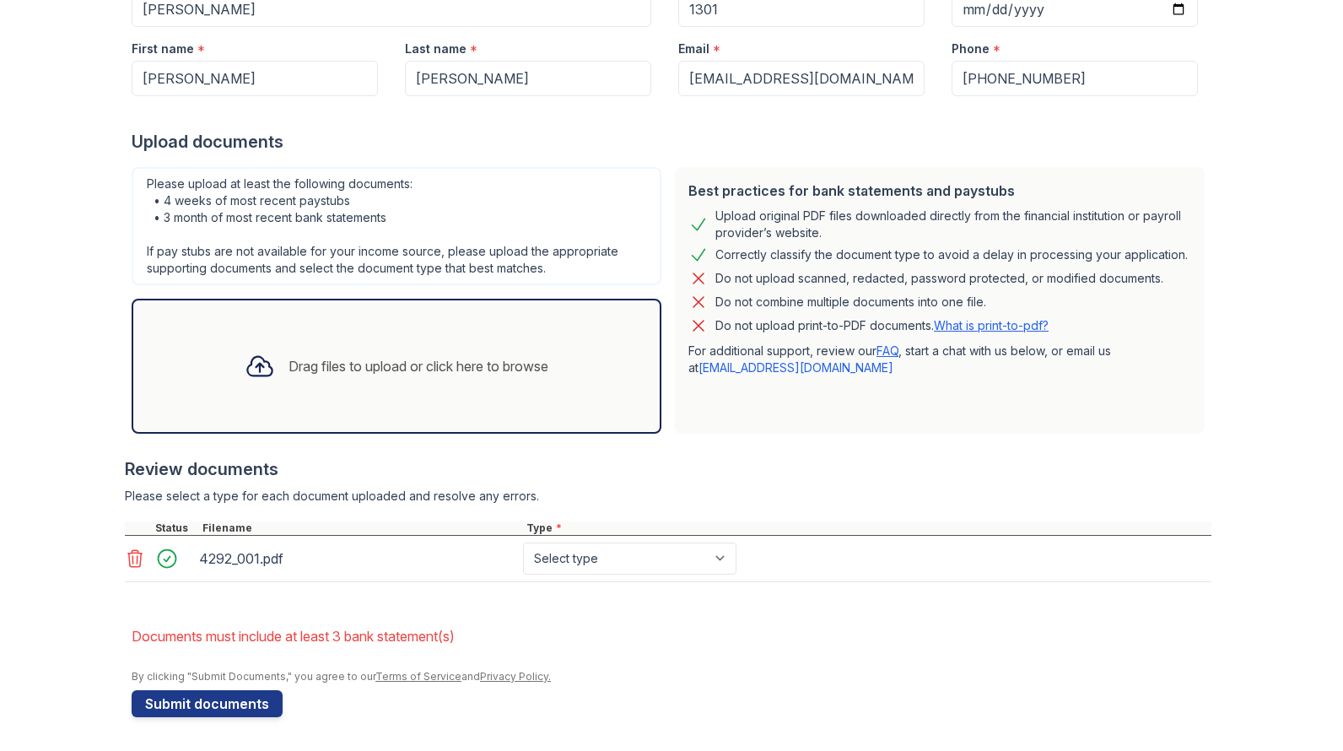
scroll to position [270, 0]
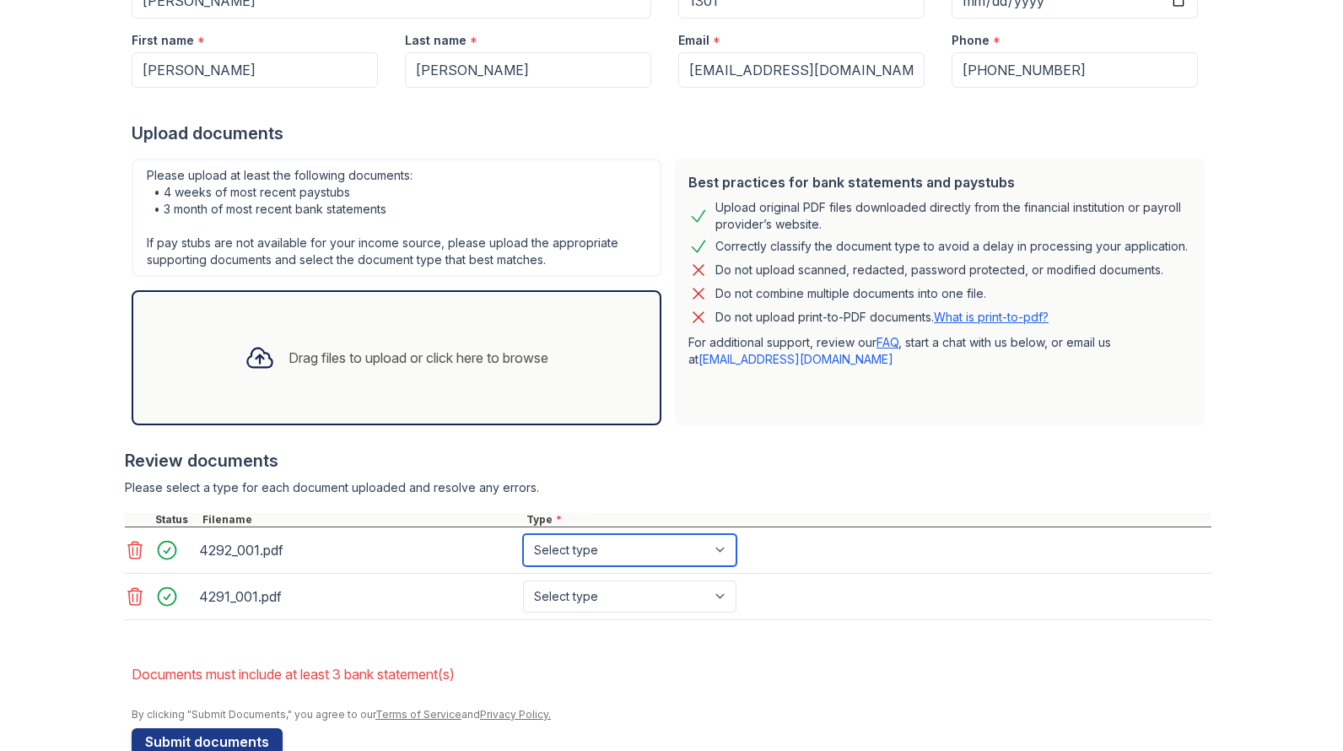
click at [719, 552] on select "Select type Paystub Bank Statement Offer Letter Tax Documents Benefit Award Let…" at bounding box center [629, 550] width 213 height 32
select select "bank_statement"
click at [523, 534] on select "Select type Paystub Bank Statement Offer Letter Tax Documents Benefit Award Let…" at bounding box center [629, 550] width 213 height 32
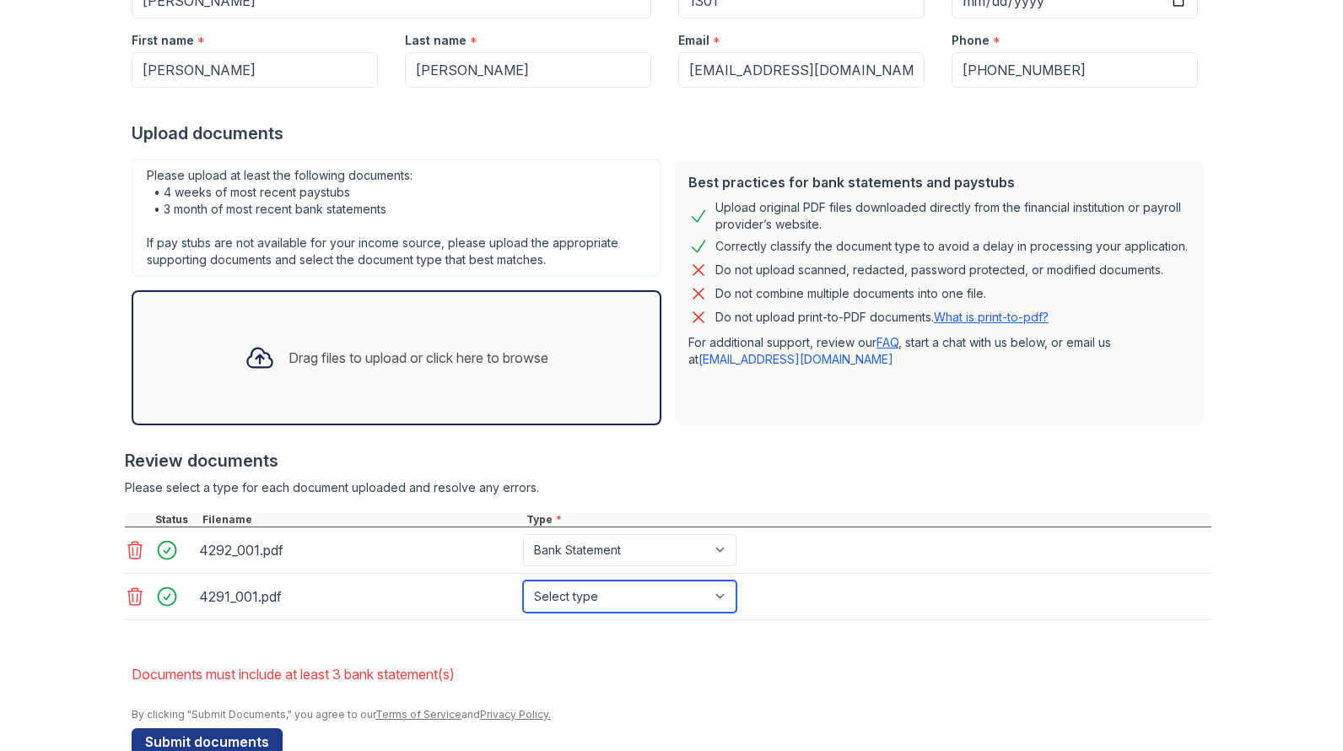
click at [724, 600] on select "Select type Paystub Bank Statement Offer Letter Tax Documents Benefit Award Let…" at bounding box center [629, 596] width 213 height 32
select select "paystub"
click at [523, 580] on select "Select type Paystub Bank Statement Offer Letter Tax Documents Benefit Award Let…" at bounding box center [629, 596] width 213 height 32
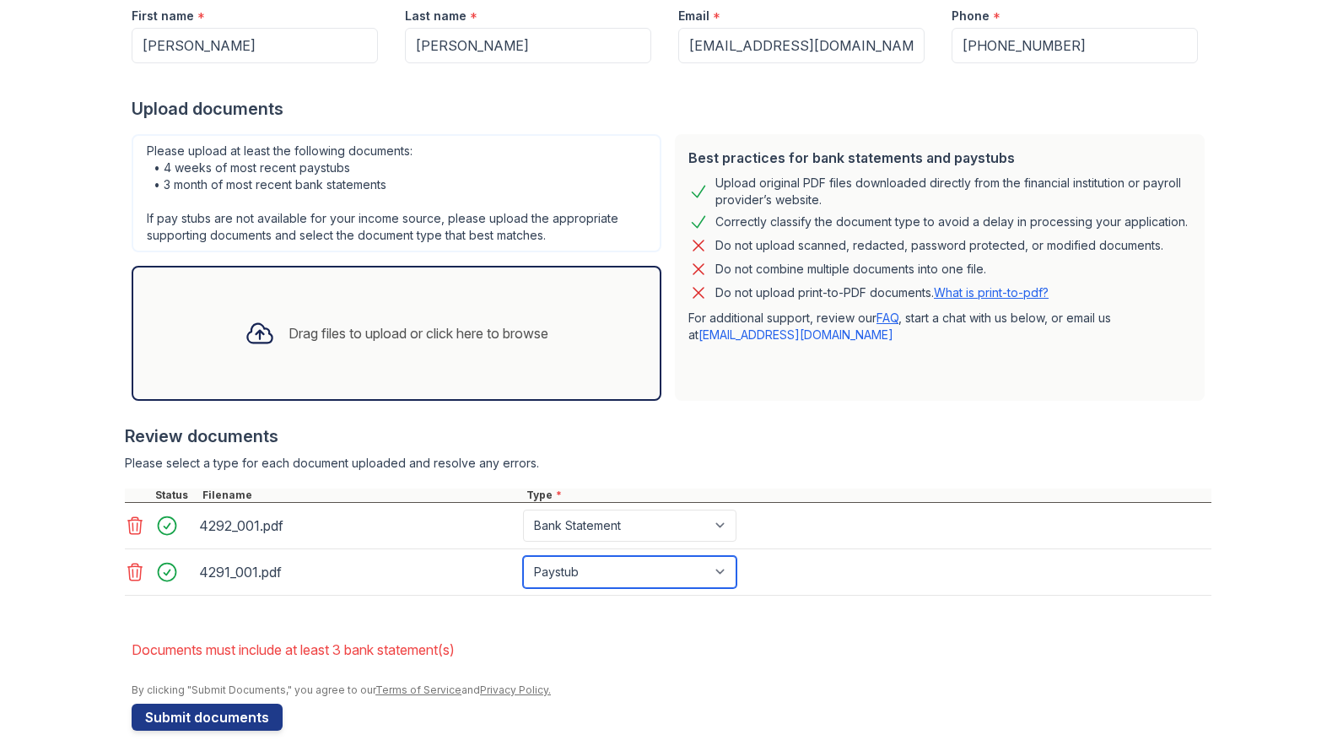
scroll to position [308, 0]
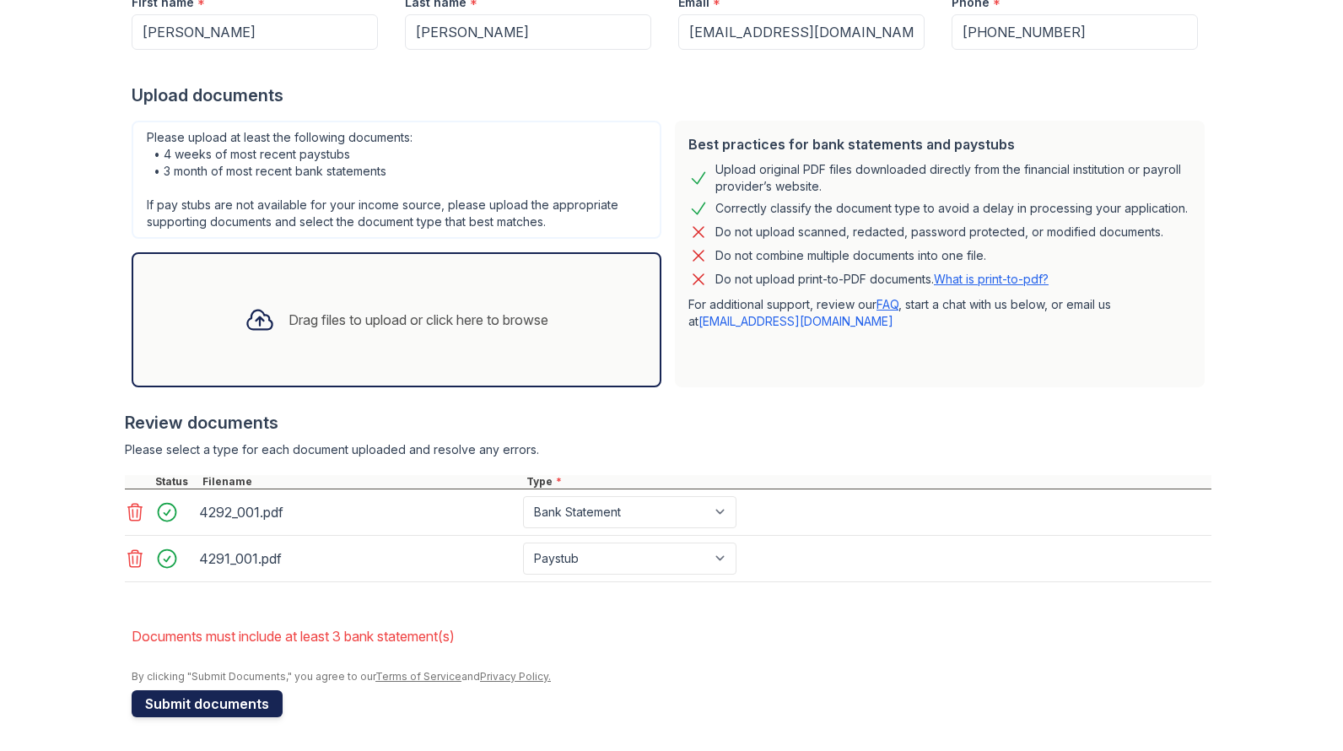
click at [171, 700] on button "Submit documents" at bounding box center [207, 703] width 151 height 27
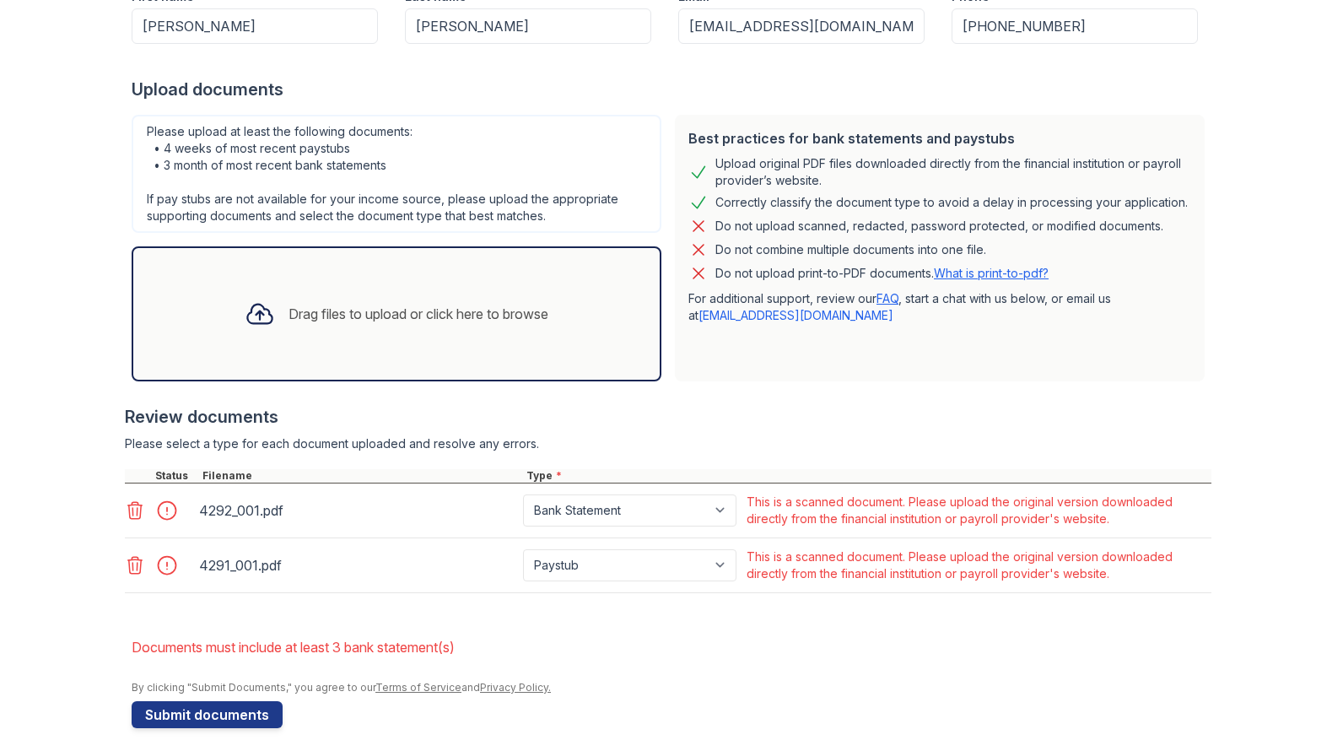
scroll to position [325, 0]
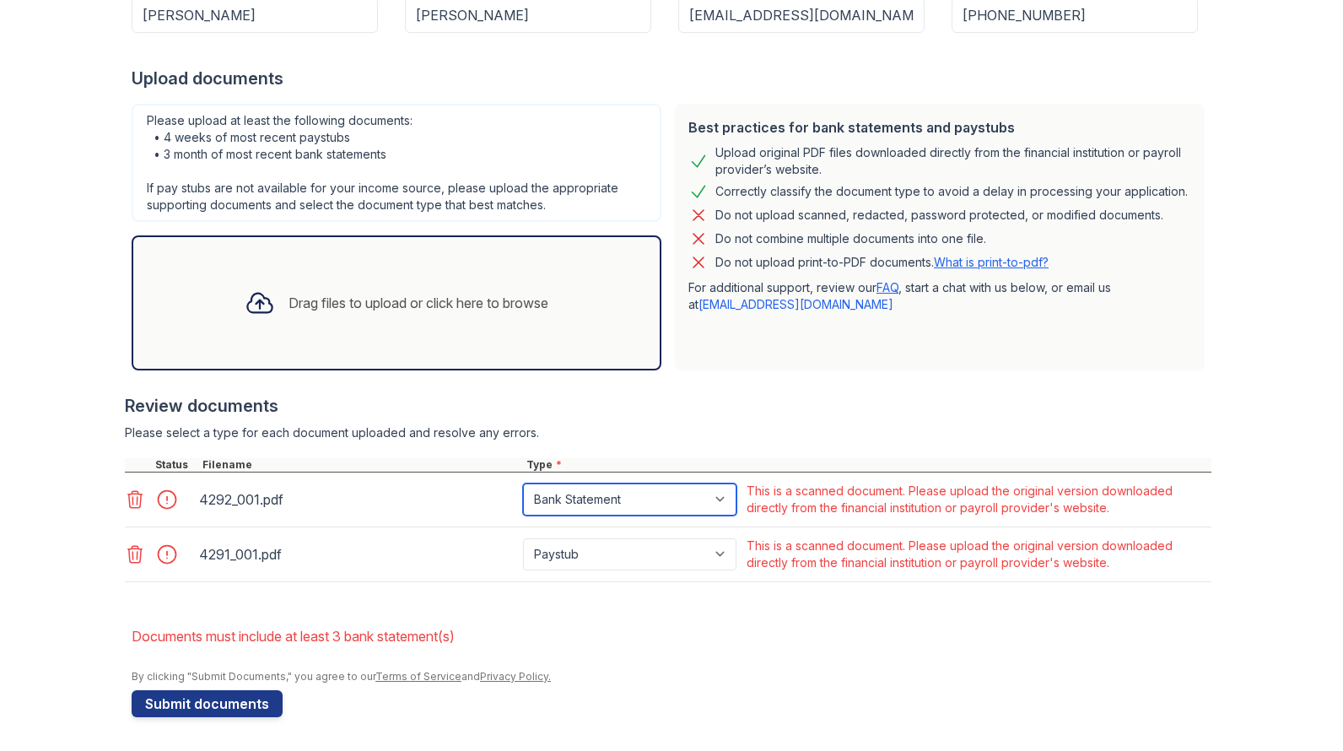
click at [731, 492] on select "Paystub Bank Statement Offer Letter Tax Documents Benefit Award Letter Investme…" at bounding box center [629, 499] width 213 height 32
select select "paystub"
click at [523, 483] on select "Paystub Bank Statement Offer Letter Tax Documents Benefit Award Letter Investme…" at bounding box center [629, 499] width 213 height 32
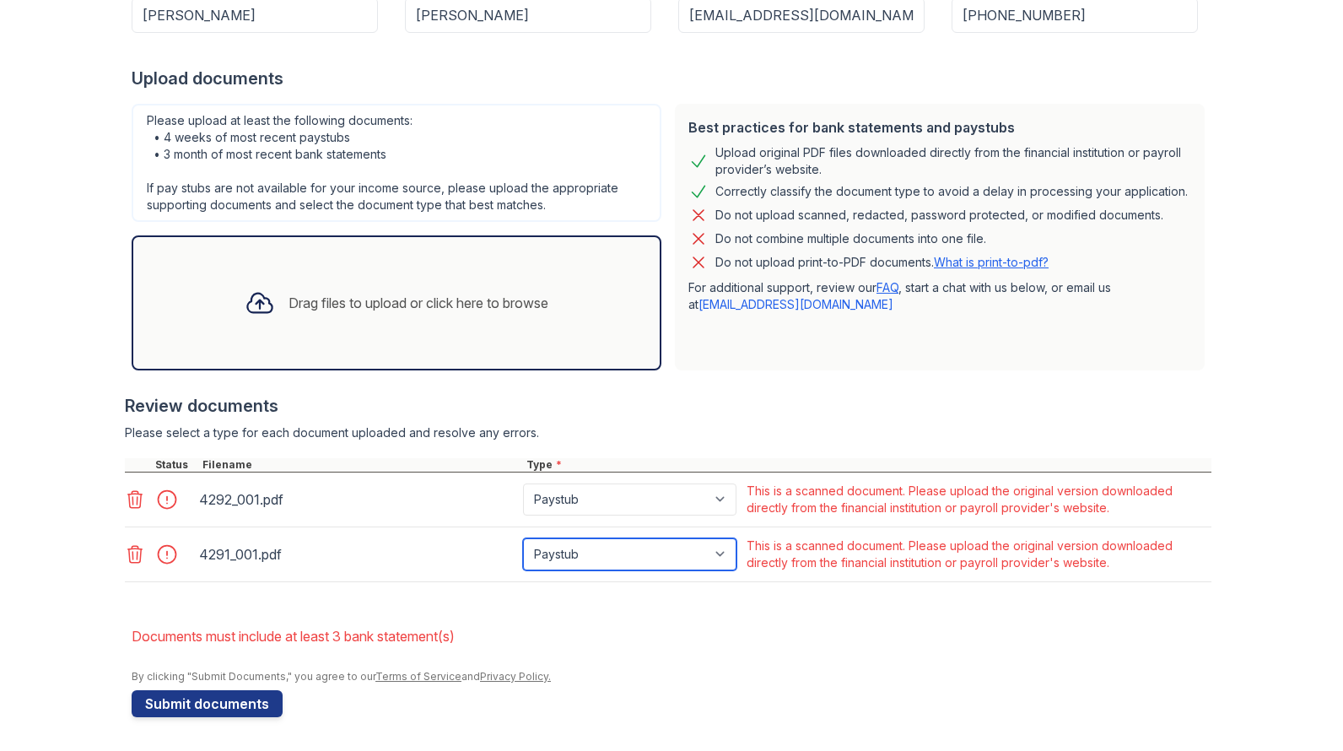
click at [720, 552] on select "Paystub Bank Statement Offer Letter Tax Documents Benefit Award Letter Investme…" at bounding box center [629, 554] width 213 height 32
select select "bank_statement"
click at [523, 538] on select "Paystub Bank Statement Offer Letter Tax Documents Benefit Award Letter Investme…" at bounding box center [629, 554] width 213 height 32
click at [138, 497] on icon at bounding box center [135, 499] width 20 height 20
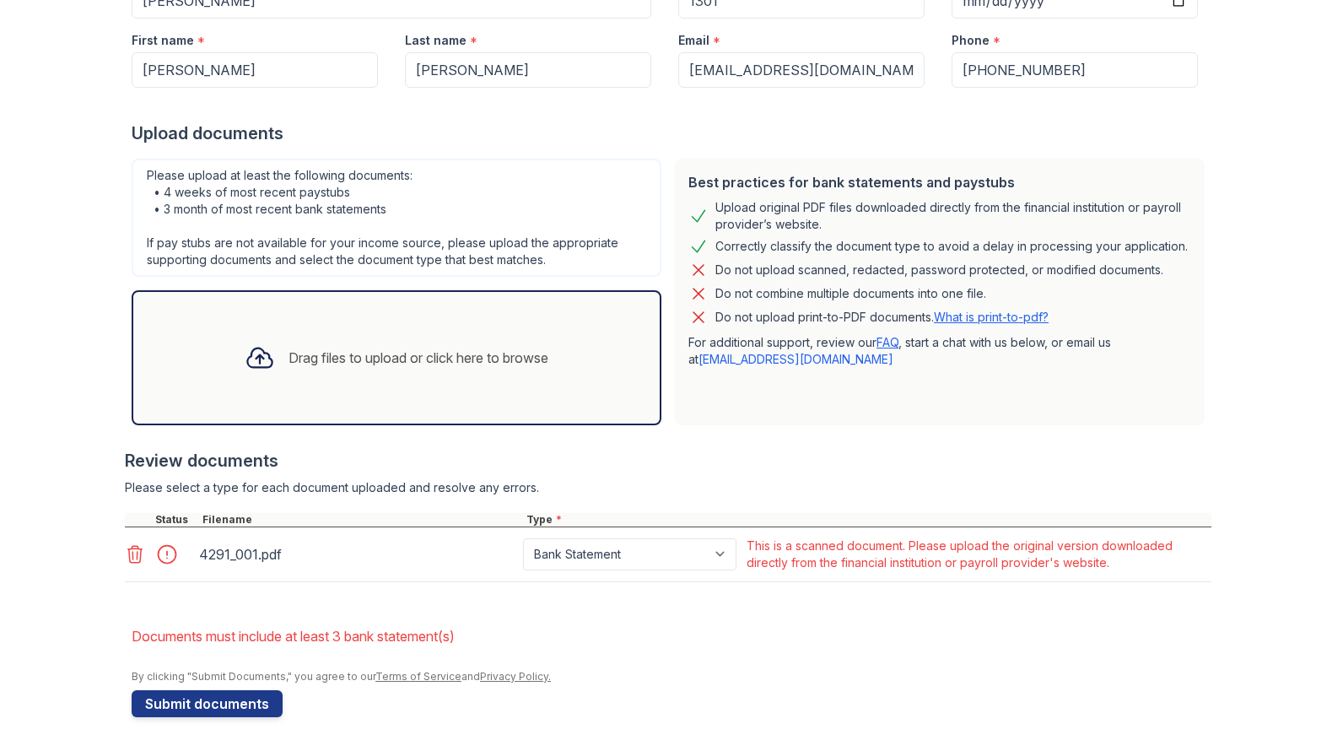
click at [134, 548] on icon at bounding box center [135, 554] width 14 height 17
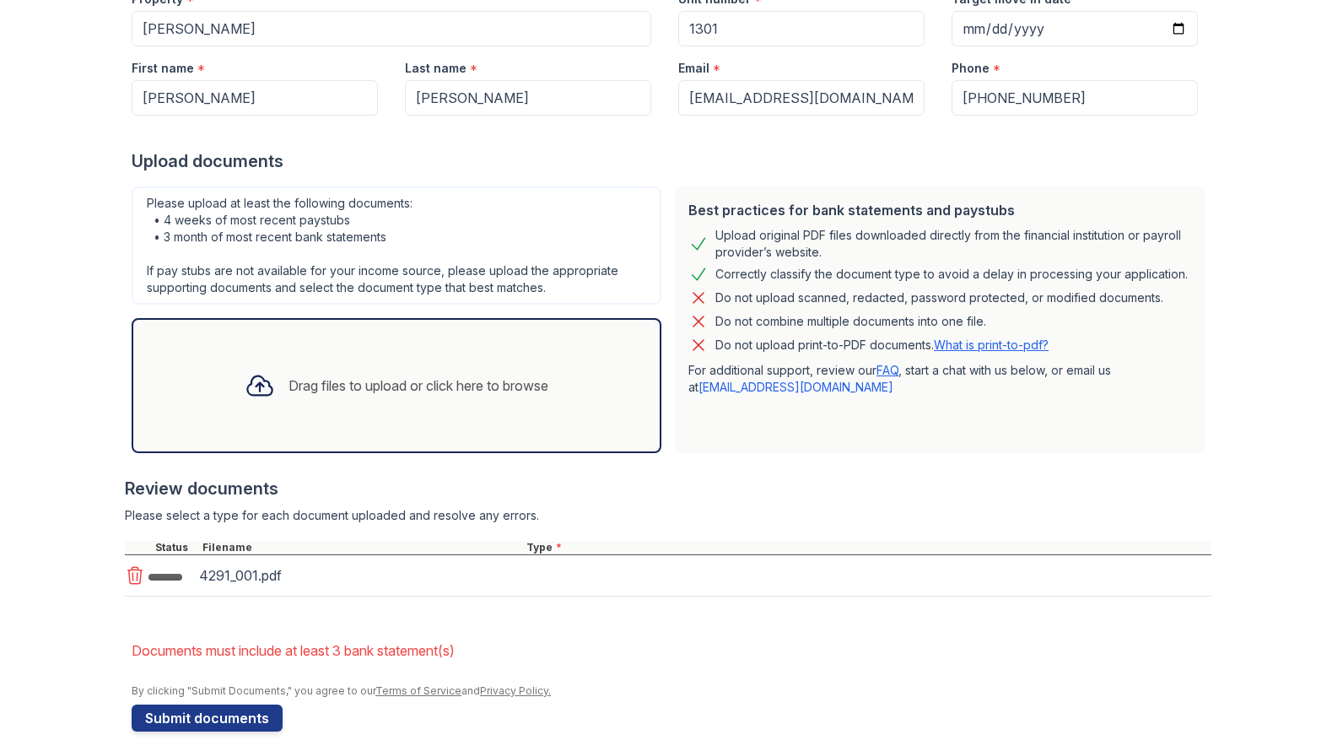
scroll to position [256, 0]
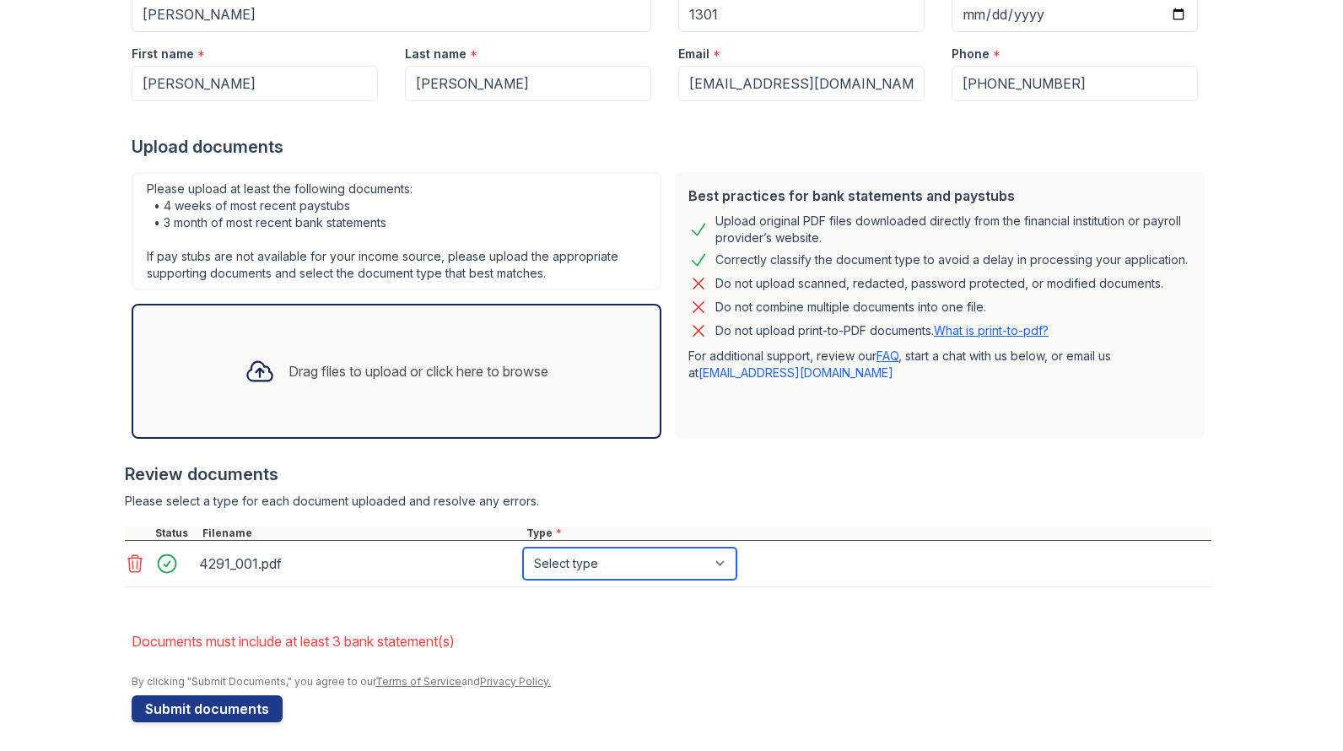
click at [721, 560] on select "Select type Paystub Bank Statement Offer Letter Tax Documents Benefit Award Let…" at bounding box center [629, 563] width 213 height 32
select select "bank_statement"
click at [523, 547] on select "Select type Paystub Bank Statement Offer Letter Tax Documents Benefit Award Let…" at bounding box center [629, 563] width 213 height 32
click at [197, 704] on button "Submit documents" at bounding box center [207, 708] width 151 height 27
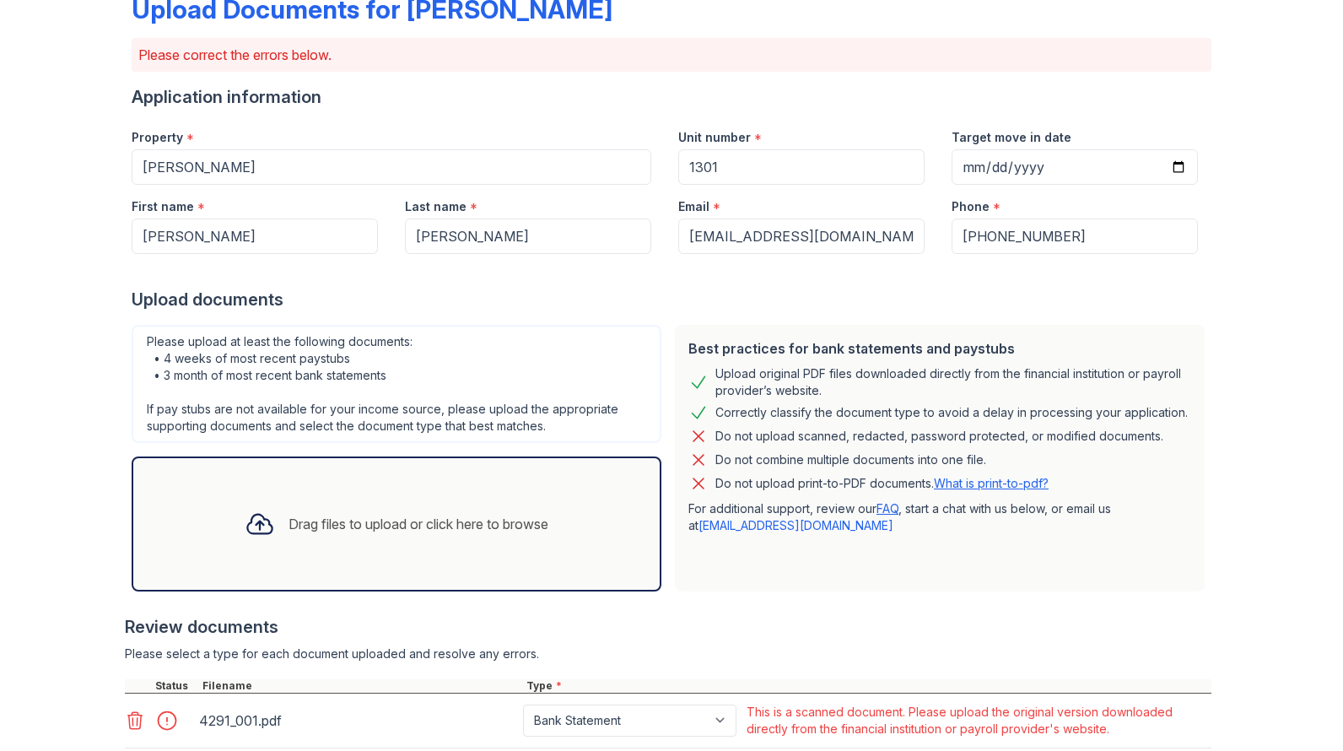
scroll to position [270, 0]
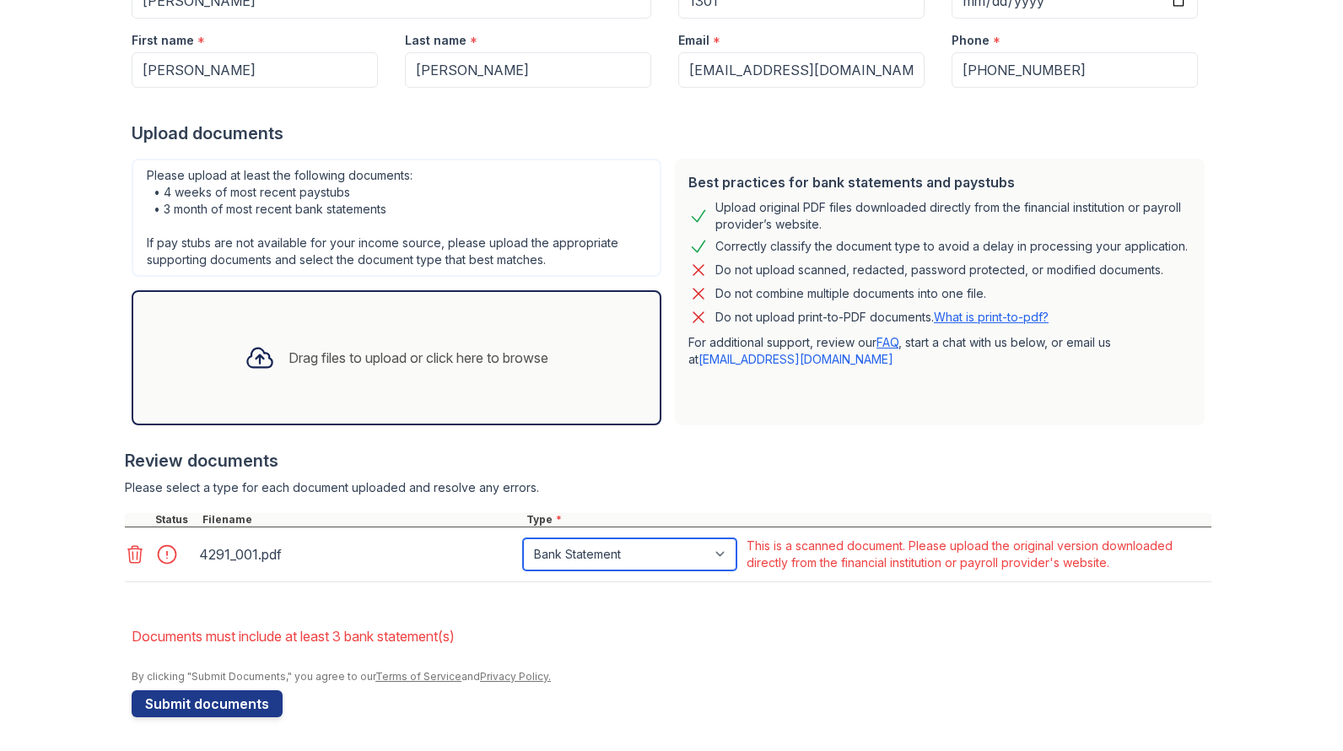
click at [718, 550] on select "Paystub Bank Statement Offer Letter Tax Documents Benefit Award Letter Investme…" at bounding box center [629, 554] width 213 height 32
select select "paystub"
click at [523, 538] on select "Paystub Bank Statement Offer Letter Tax Documents Benefit Award Letter Investme…" at bounding box center [629, 554] width 213 height 32
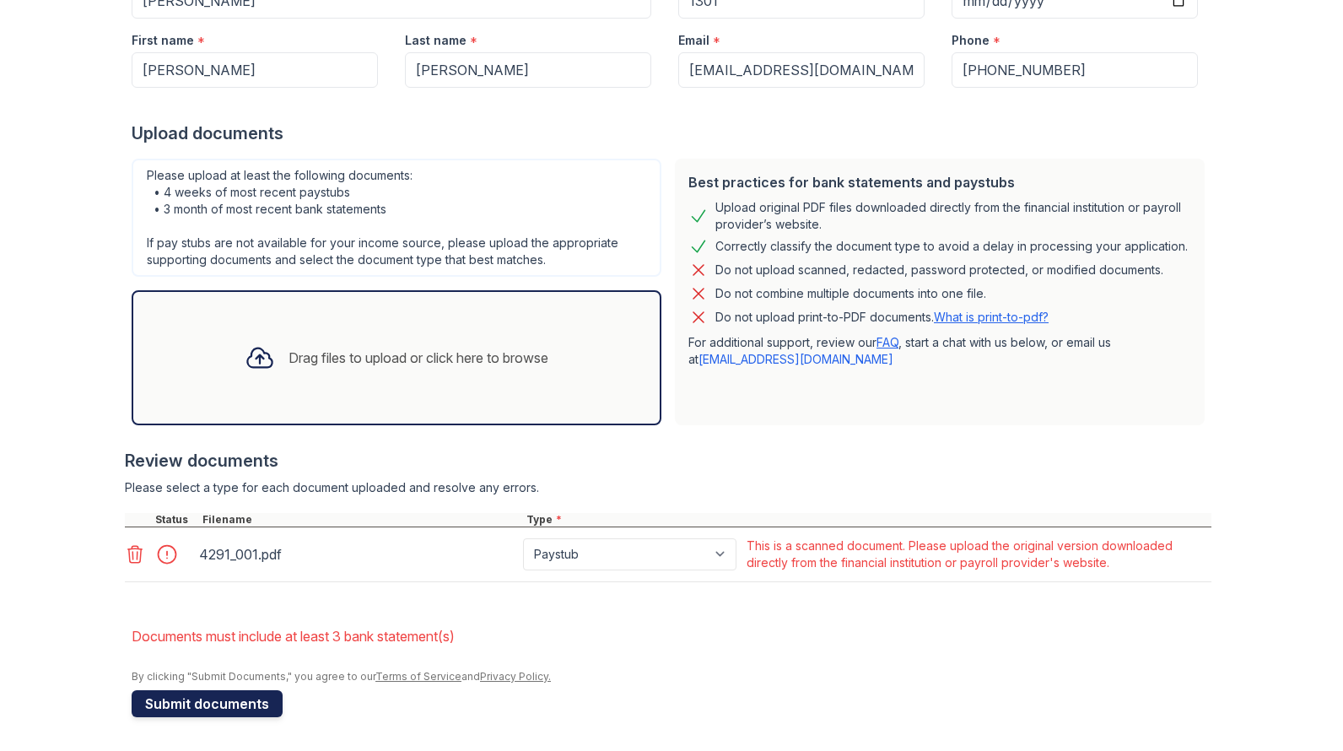
click at [181, 711] on button "Submit documents" at bounding box center [207, 703] width 151 height 27
click at [128, 547] on icon at bounding box center [135, 554] width 20 height 20
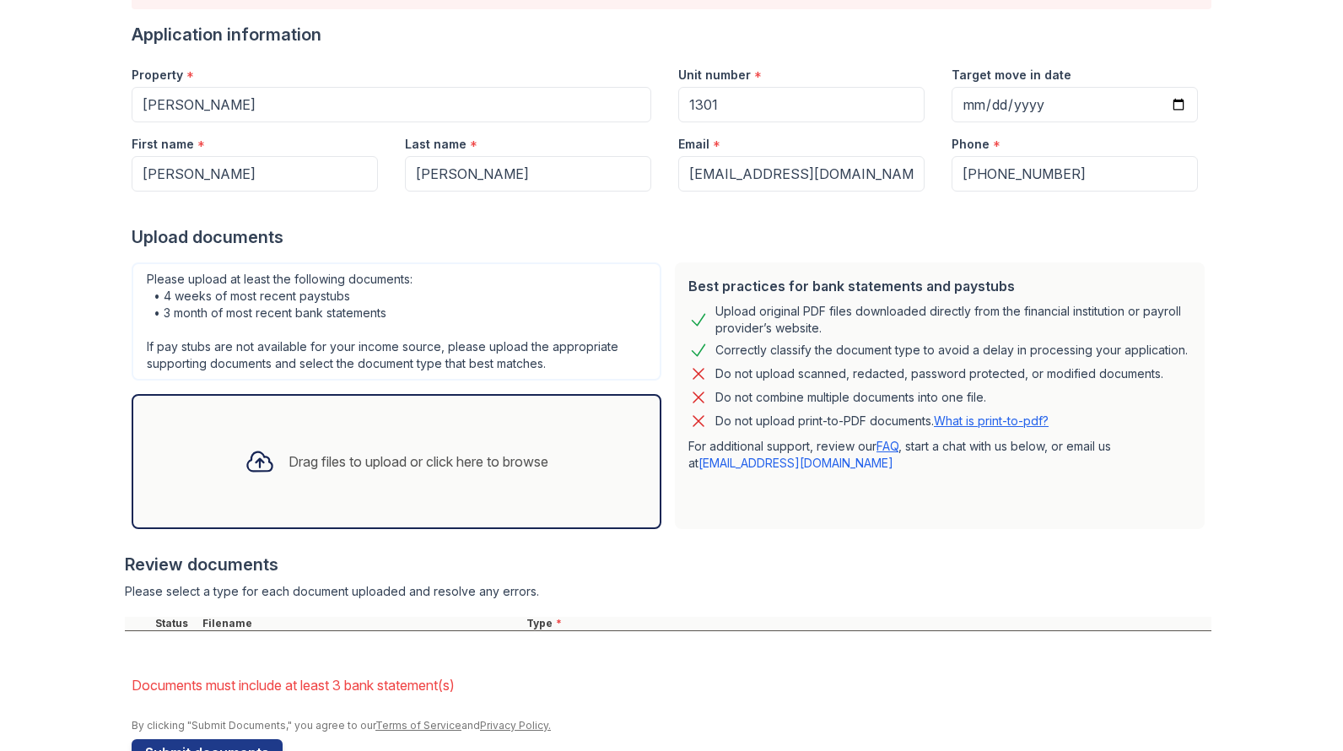
scroll to position [215, 0]
